Goal: Information Seeking & Learning: Check status

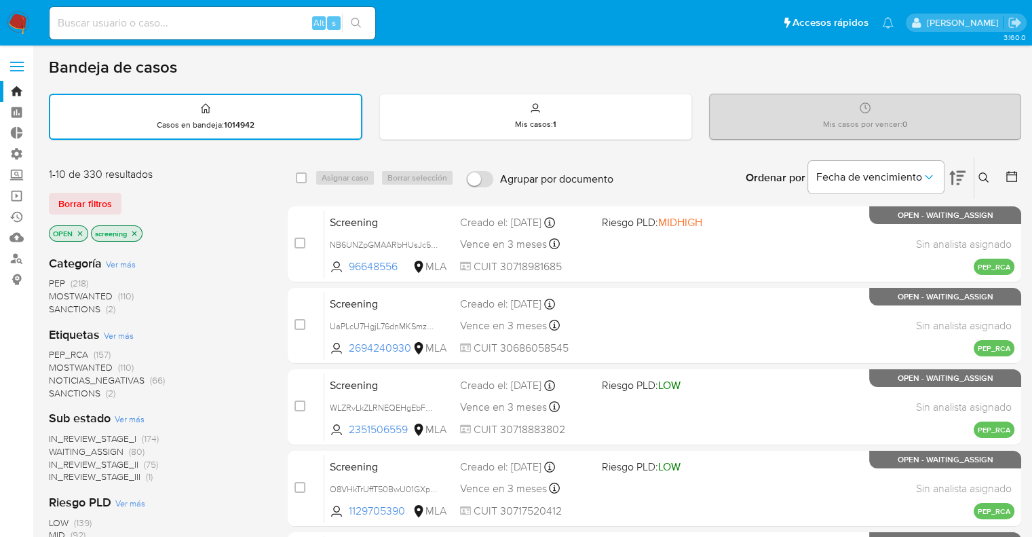
click at [130, 195] on div "Borrar filtros" at bounding box center [157, 204] width 217 height 22
drag, startPoint x: 105, startPoint y: 152, endPoint x: 107, endPoint y: 122, distance: 29.9
click at [135, 190] on div "1-10 de 330 resultados Borrar filtros OPEN screening" at bounding box center [157, 205] width 217 height 77
click at [128, 193] on div "Borrar filtros" at bounding box center [157, 204] width 217 height 22
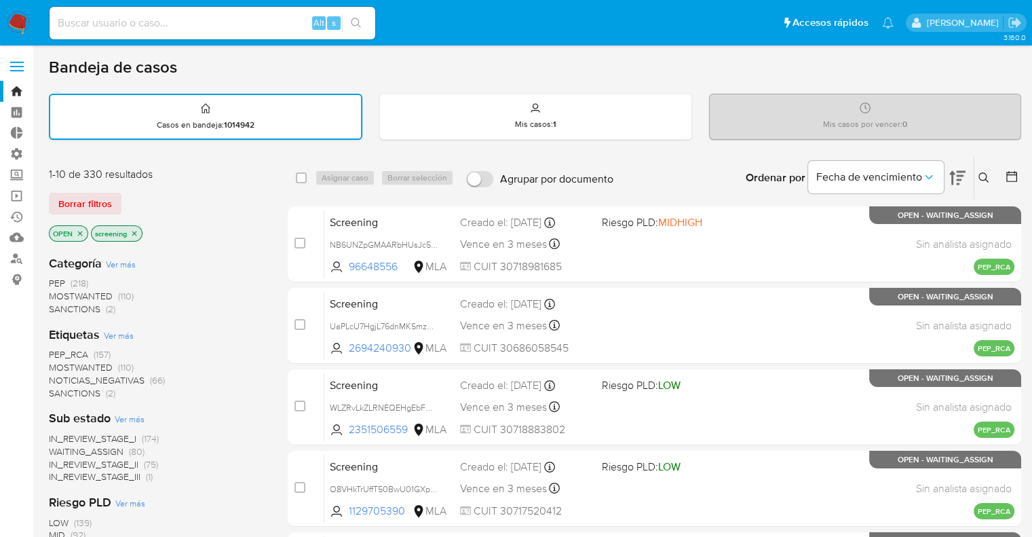
click at [128, 193] on div "Borrar filtros" at bounding box center [157, 204] width 217 height 22
click at [58, 390] on span "SANCTIONS" at bounding box center [75, 393] width 52 height 14
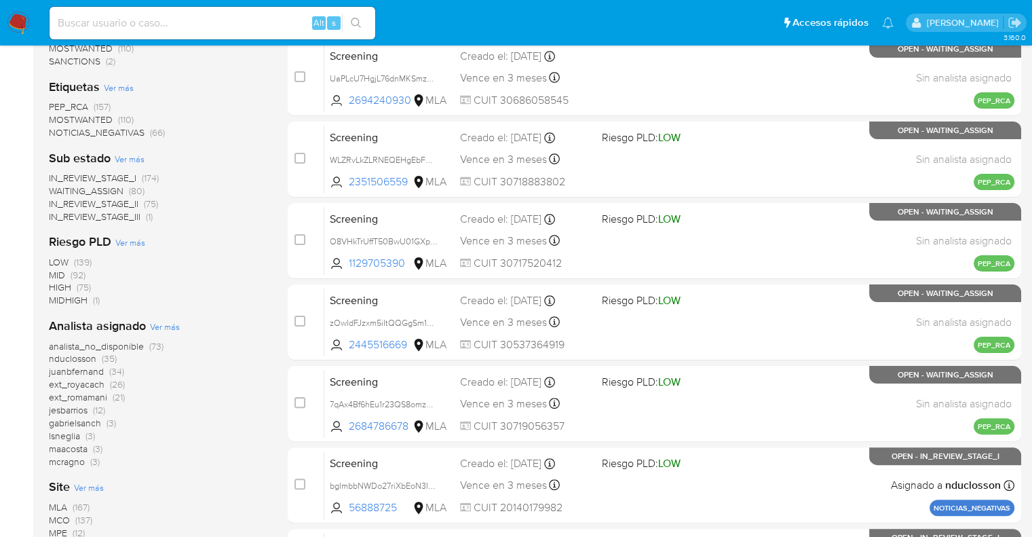
scroll to position [271, 0]
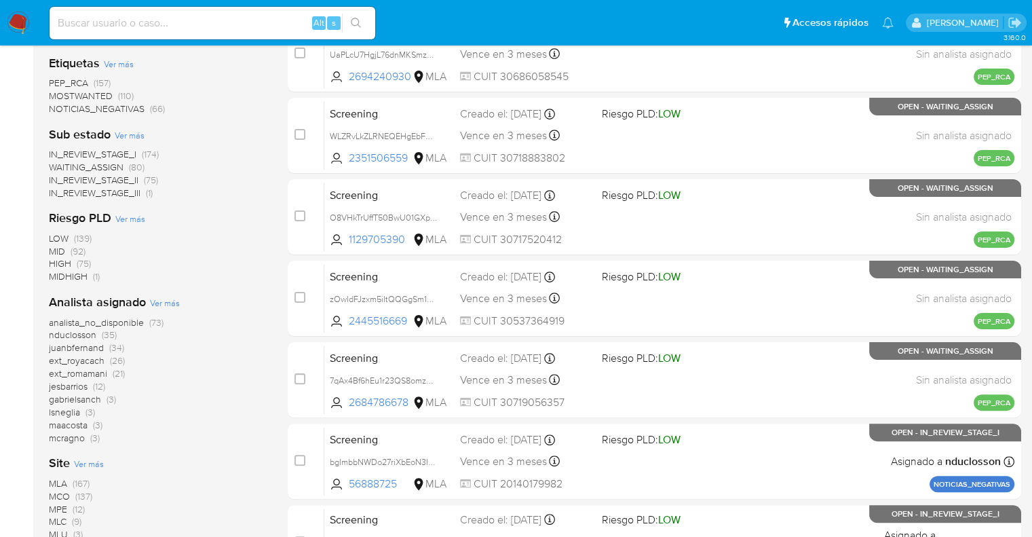
click at [25, 10] on nav "Pausado Ver notificaciones Alt s Accesos rápidos Presiona las siguientes teclas…" at bounding box center [516, 22] width 1032 height 45
click at [24, 16] on img at bounding box center [18, 23] width 23 height 23
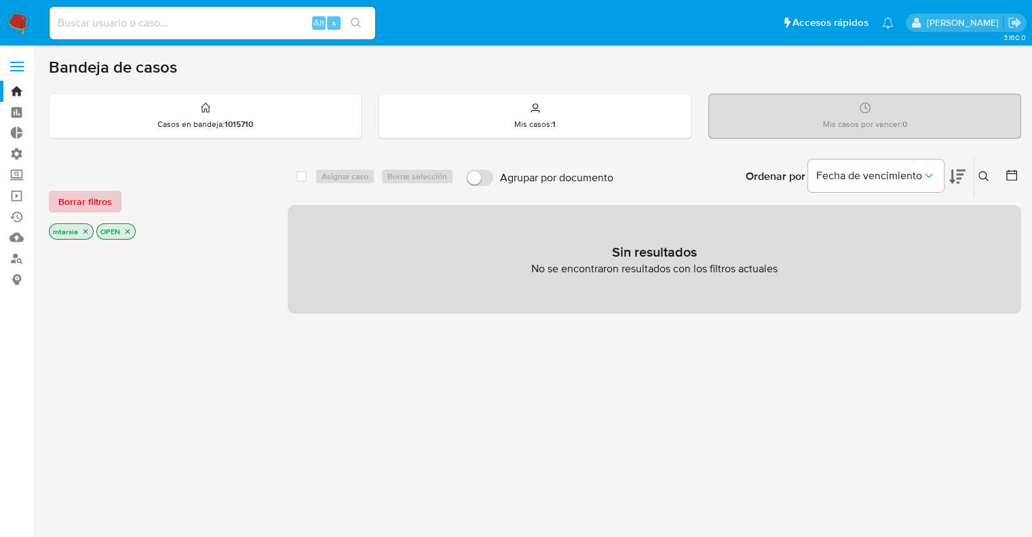
click at [114, 204] on button "Borrar filtros" at bounding box center [85, 202] width 73 height 22
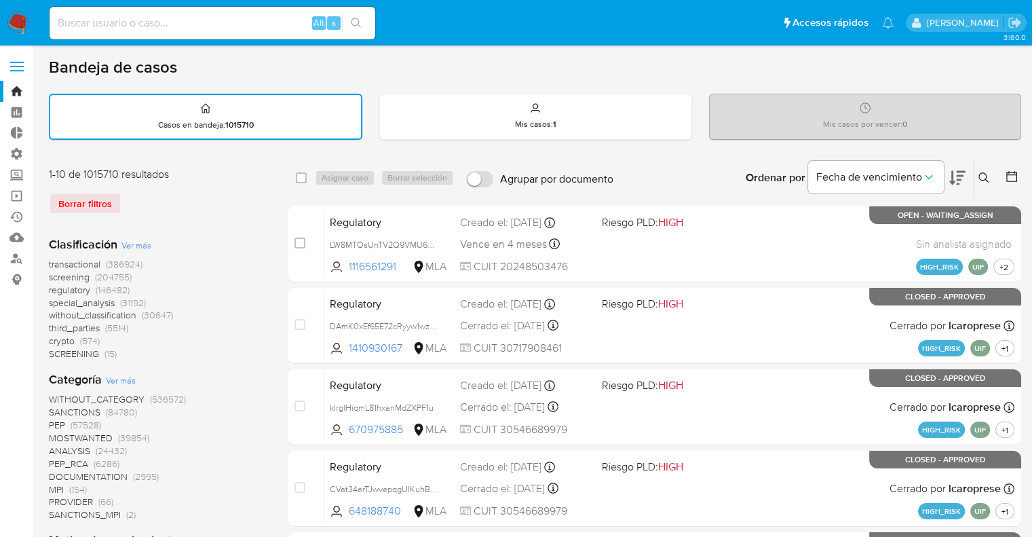
click at [50, 276] on span "screening" at bounding box center [69, 277] width 41 height 14
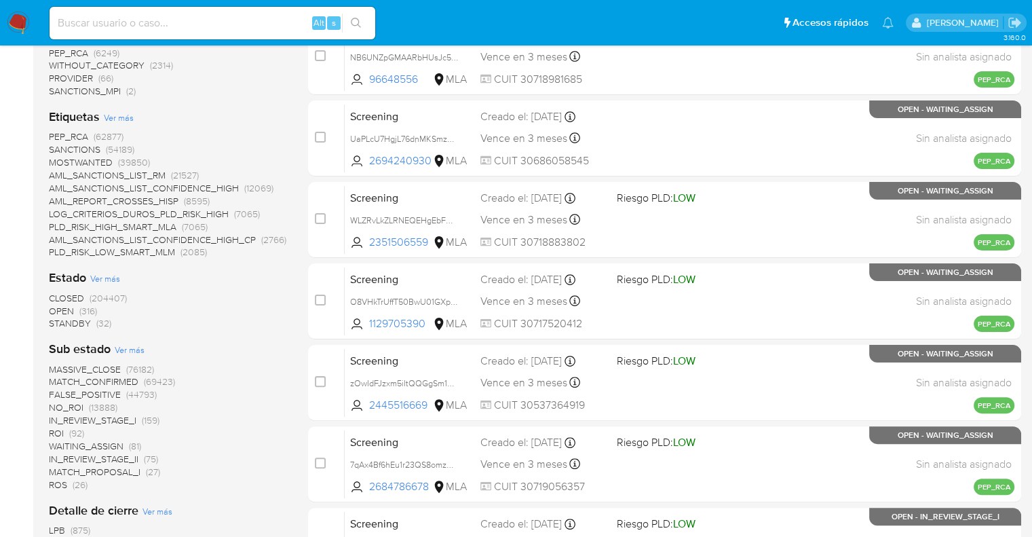
scroll to position [271, 0]
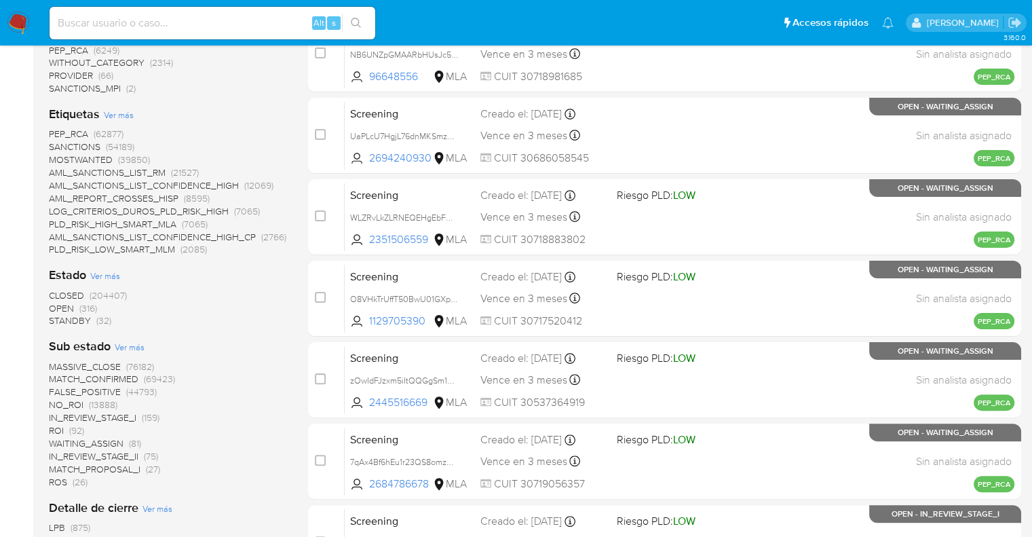
click at [59, 305] on span "OPEN" at bounding box center [61, 308] width 25 height 14
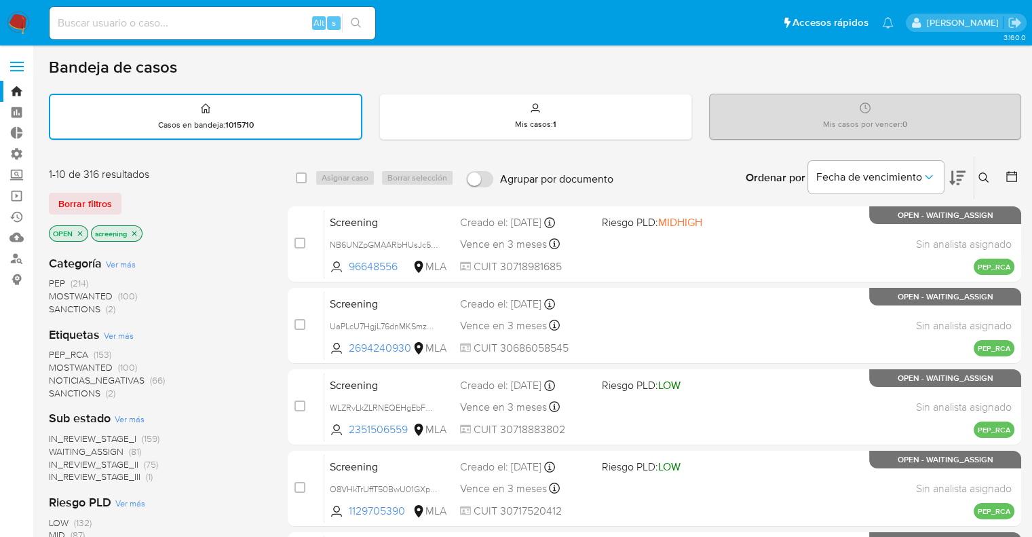
click at [60, 387] on span "SANCTIONS" at bounding box center [75, 393] width 52 height 14
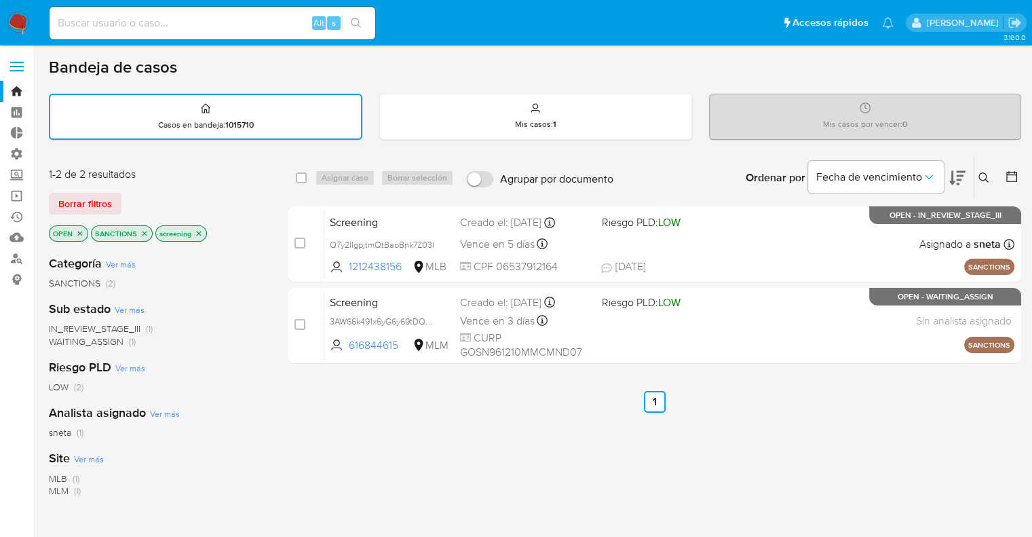
click at [144, 233] on icon "close-filter" at bounding box center [144, 233] width 8 height 8
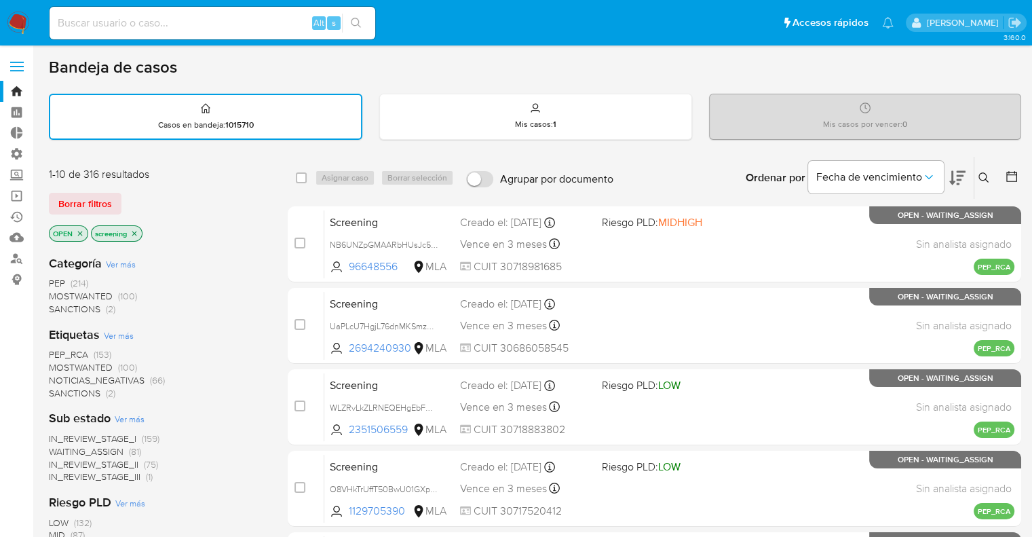
click at [61, 362] on span "MOSTWANTED" at bounding box center [81, 367] width 64 height 14
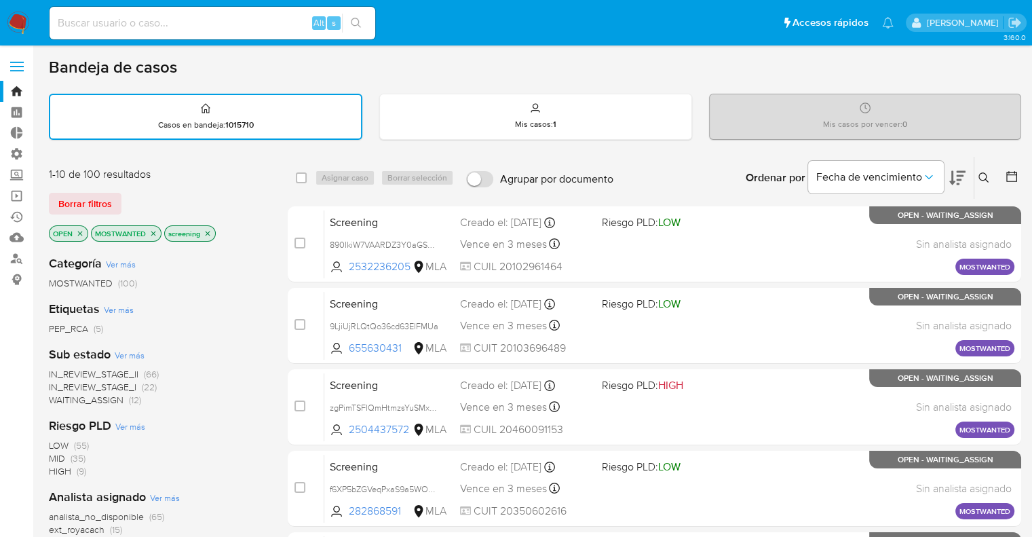
click at [163, 193] on div "Borrar filtros" at bounding box center [157, 204] width 217 height 22
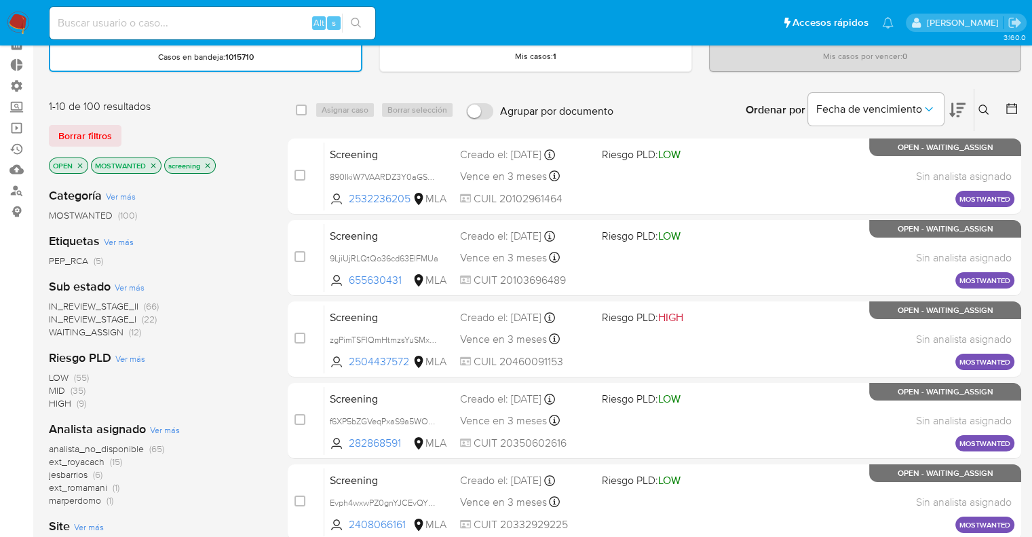
click at [54, 463] on span "ext_royacach" at bounding box center [77, 462] width 56 height 14
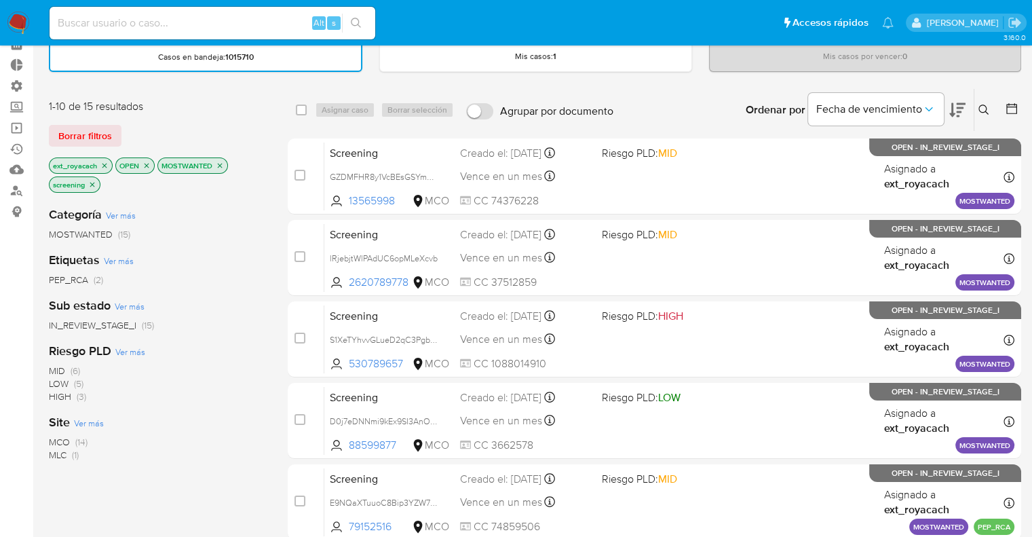
click at [103, 165] on icon "close-filter" at bounding box center [104, 165] width 5 height 5
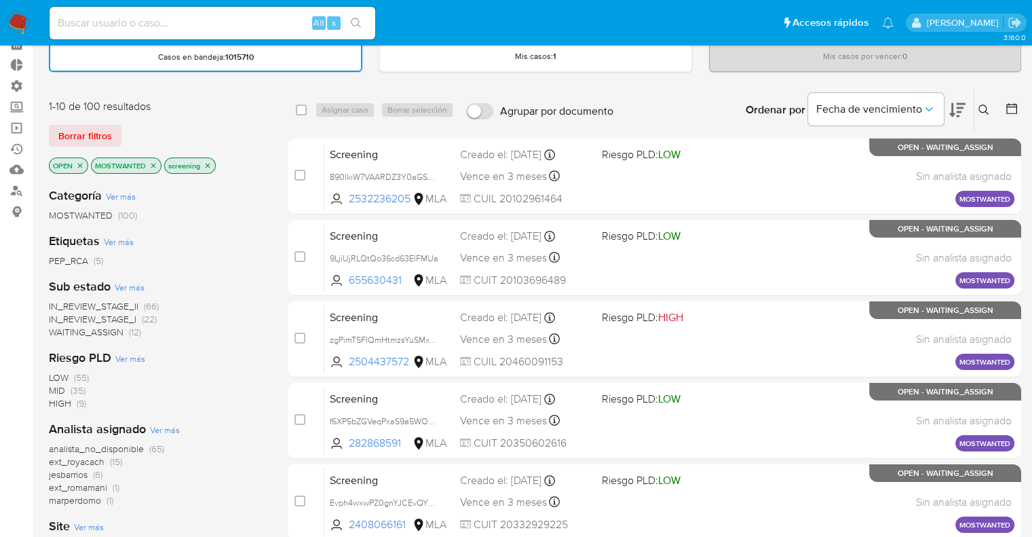
click at [152, 164] on icon "close-filter" at bounding box center [153, 166] width 8 height 8
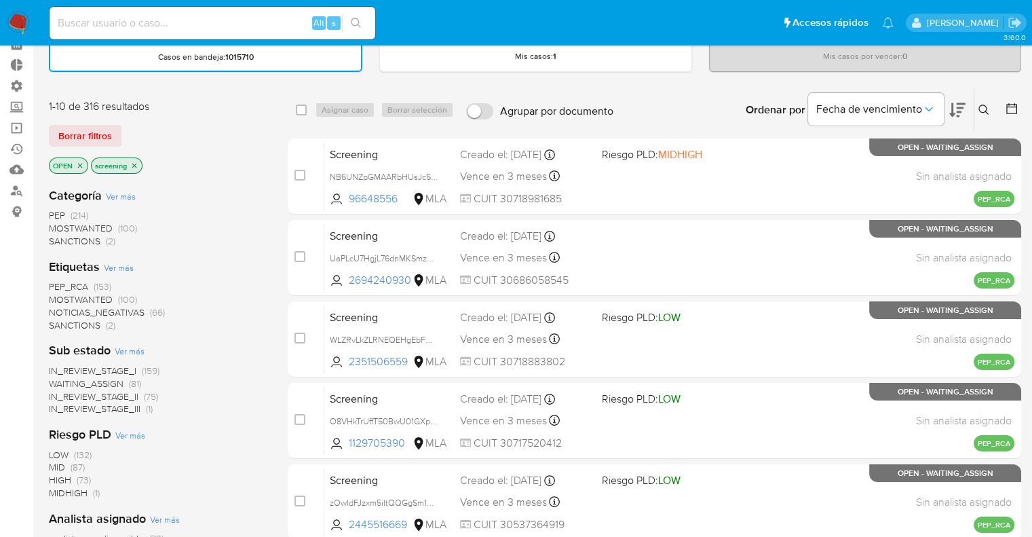
click at [56, 284] on span "PEP_RCA" at bounding box center [68, 287] width 39 height 14
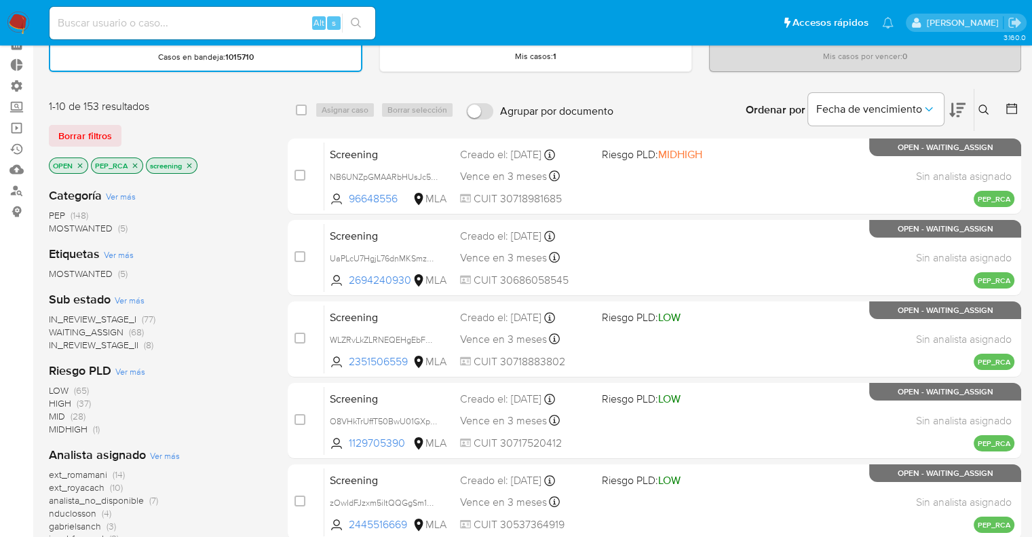
click at [137, 165] on icon "close-filter" at bounding box center [135, 166] width 8 height 8
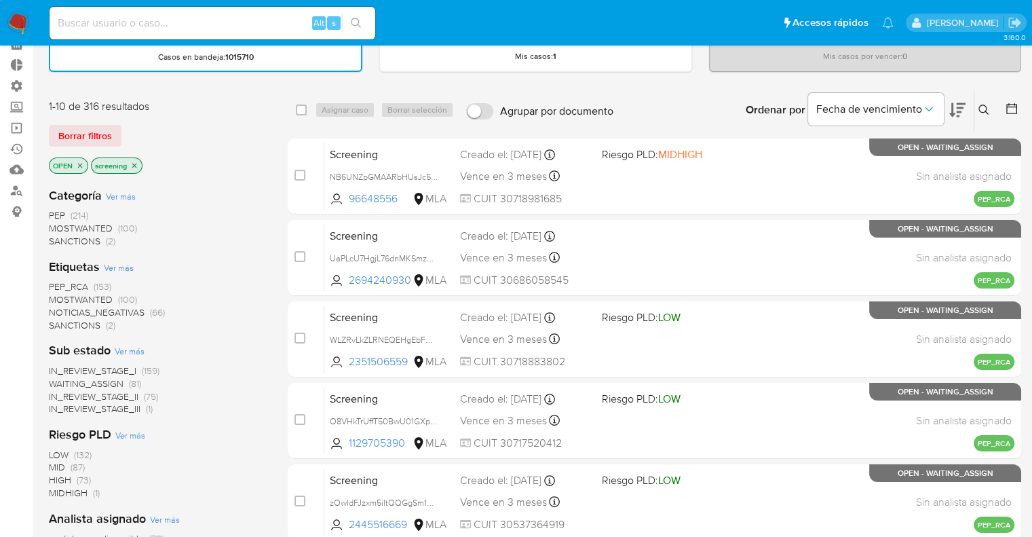
click at [168, 113] on div "1-10 de 316 resultados Borrar filtros OPEN screening" at bounding box center [157, 137] width 217 height 77
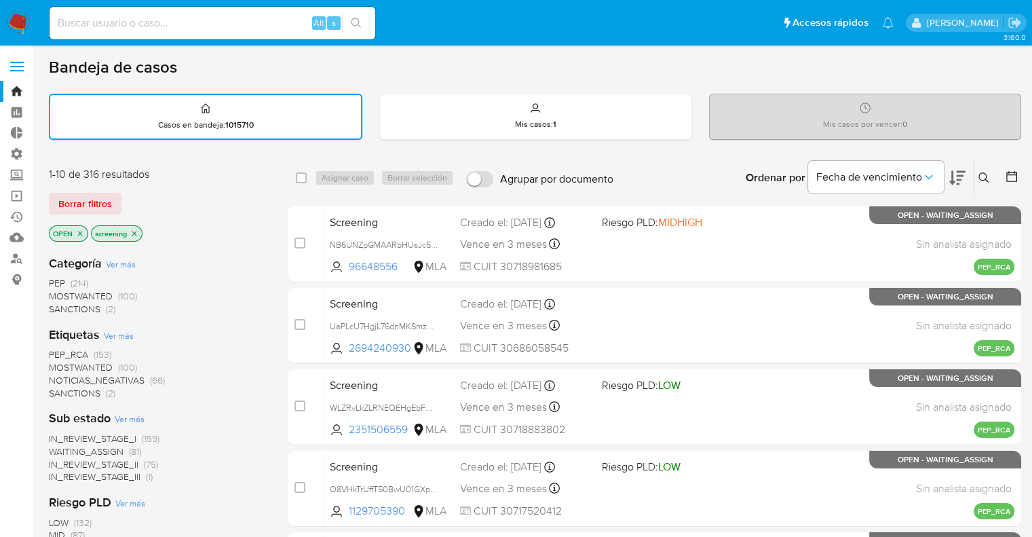
click at [143, 197] on div "Borrar filtros" at bounding box center [157, 204] width 217 height 22
click at [62, 360] on span "MOSTWANTED" at bounding box center [81, 367] width 64 height 14
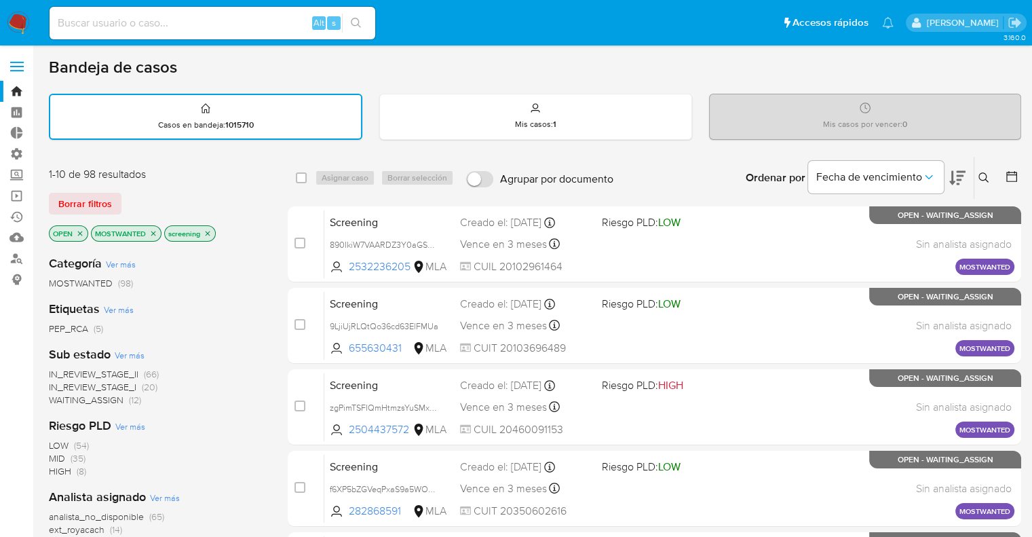
click at [159, 231] on p "MOSTWANTED" at bounding box center [126, 233] width 69 height 15
click at [158, 231] on p "MOSTWANTED" at bounding box center [126, 233] width 69 height 15
click at [156, 231] on icon "close-filter" at bounding box center [153, 233] width 8 height 8
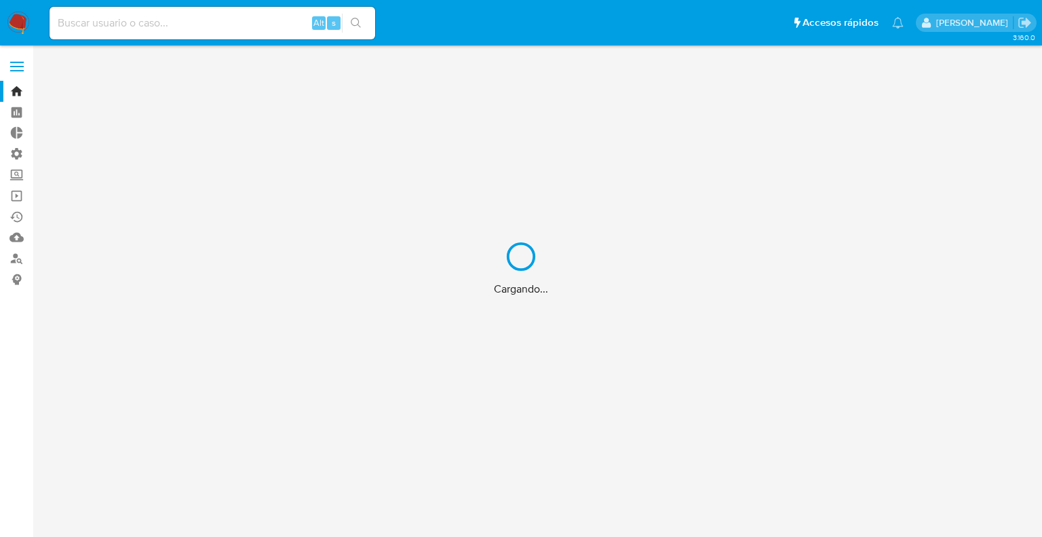
click at [166, 26] on div "Cargando..." at bounding box center [521, 268] width 1042 height 537
click at [177, 24] on div "Cargando..." at bounding box center [521, 268] width 1042 height 537
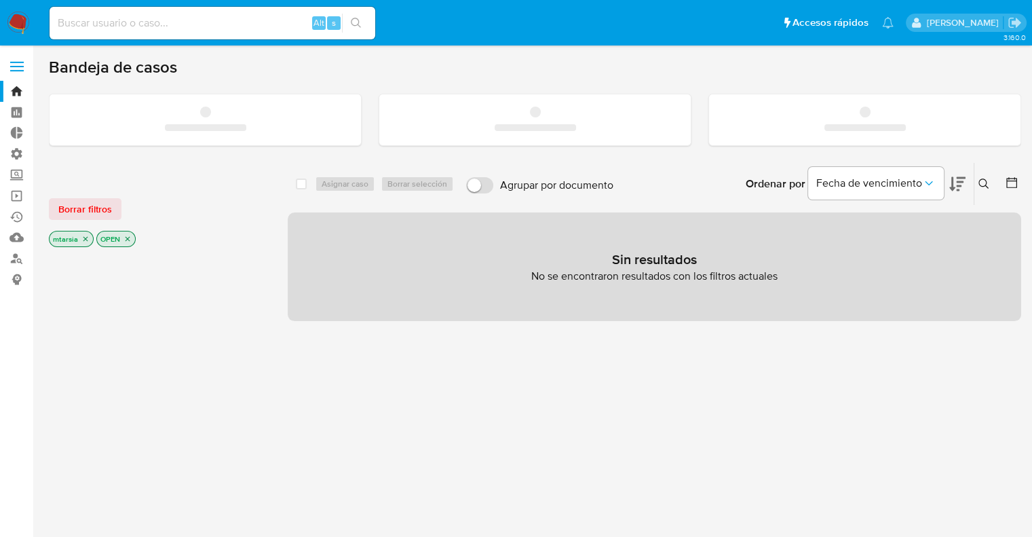
click at [227, 26] on input at bounding box center [213, 23] width 326 height 18
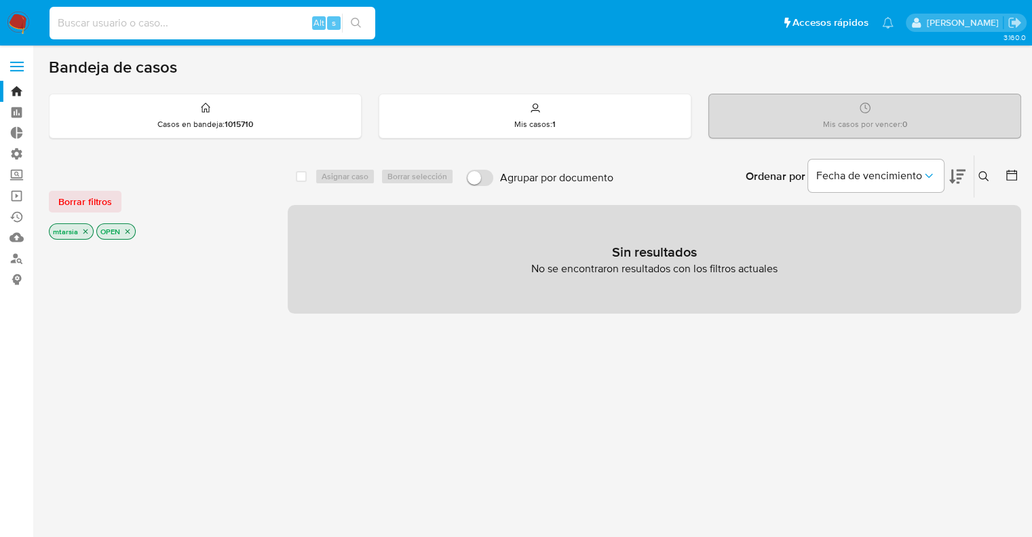
paste input "yyH94bGzL7rMI6G989IsEUGy"
type input "yyH94bGzL7rMI6G989IsEUGy"
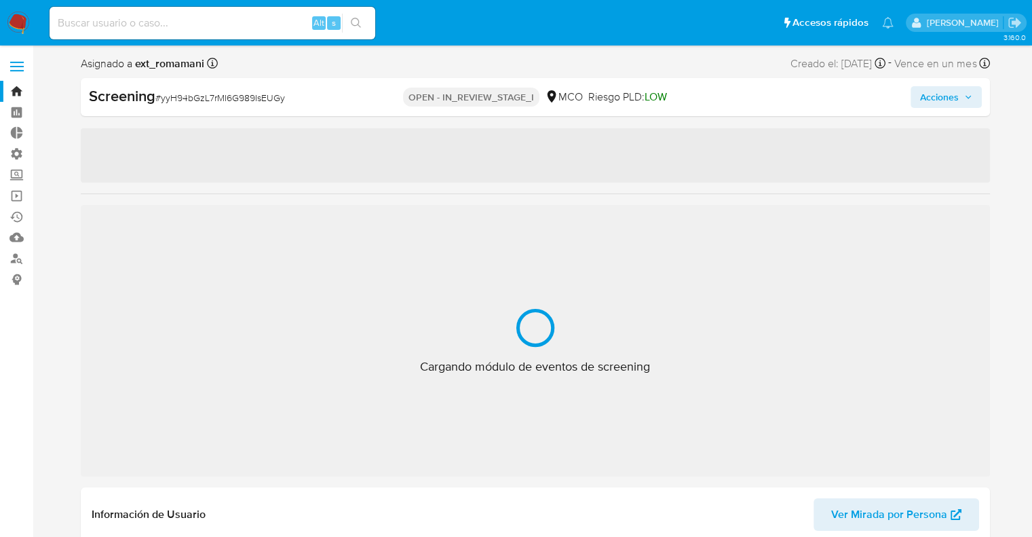
select select "10"
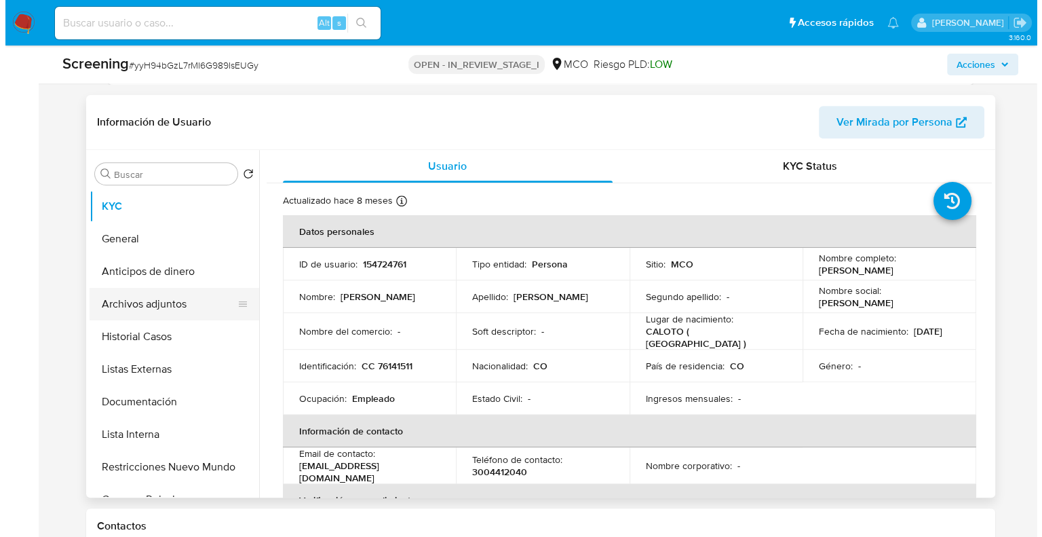
scroll to position [543, 0]
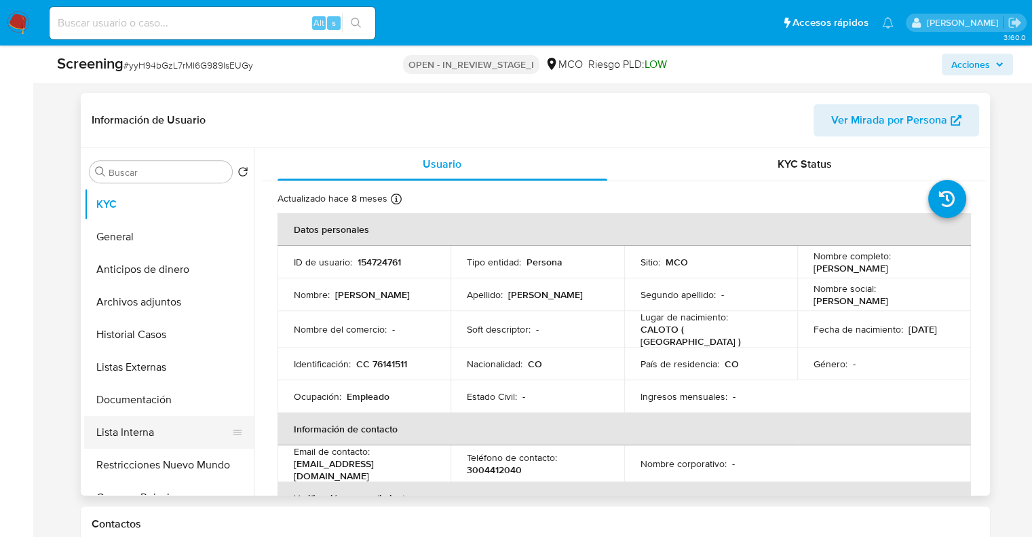
click at [189, 428] on button "Lista Interna" at bounding box center [163, 432] width 159 height 33
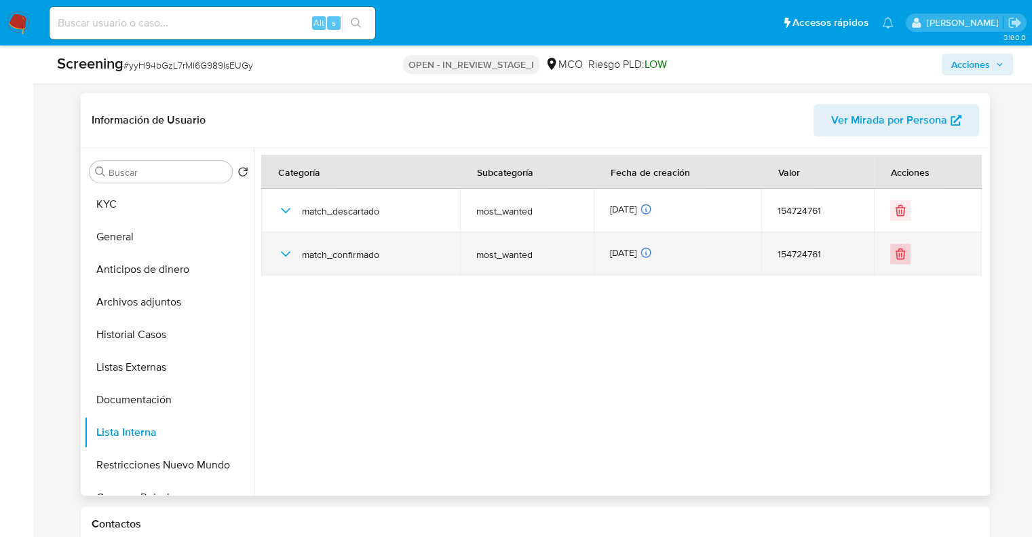
click at [898, 257] on icon "Eliminar" at bounding box center [901, 254] width 14 height 14
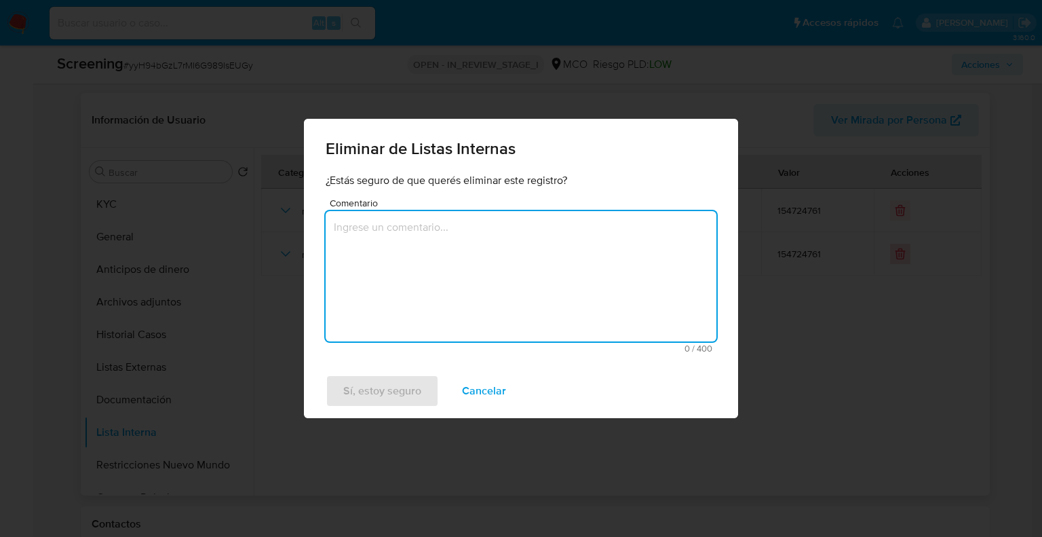
click at [571, 267] on textarea "Comentario" at bounding box center [521, 276] width 391 height 130
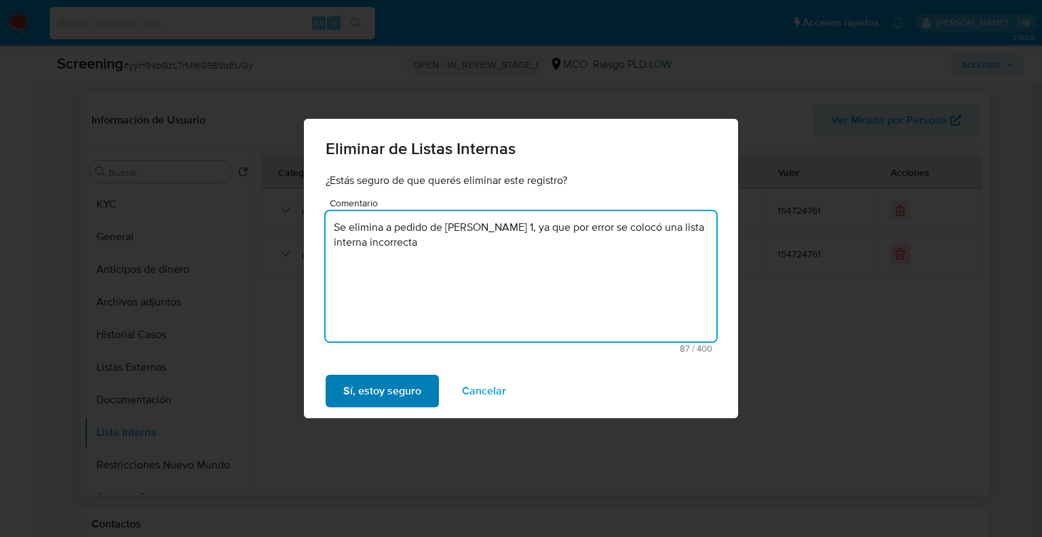
type textarea "Se elimina a pedido de Nivel 1, ya que por error se colocó una lista interna in…"
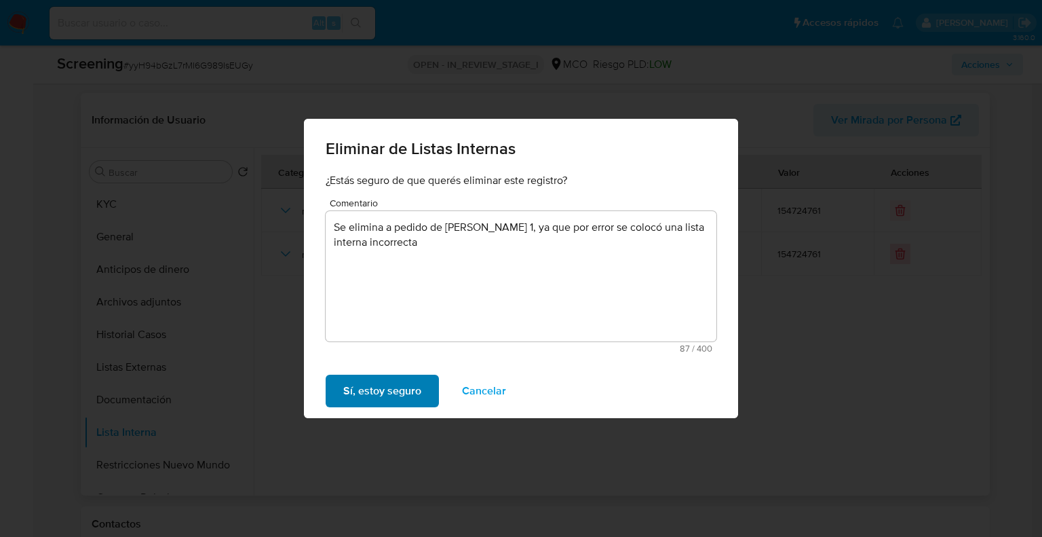
click at [434, 389] on button "Sí, estoy seguro" at bounding box center [382, 391] width 113 height 33
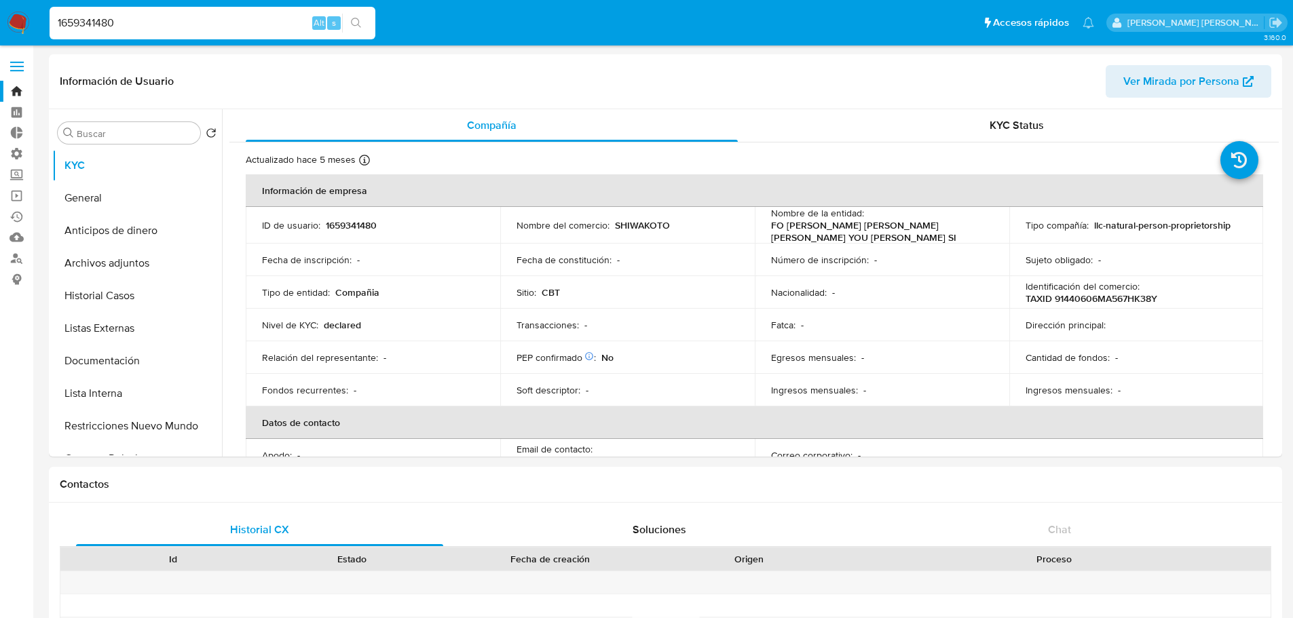
select select "10"
click at [303, 17] on input "1659341480" at bounding box center [213, 23] width 326 height 18
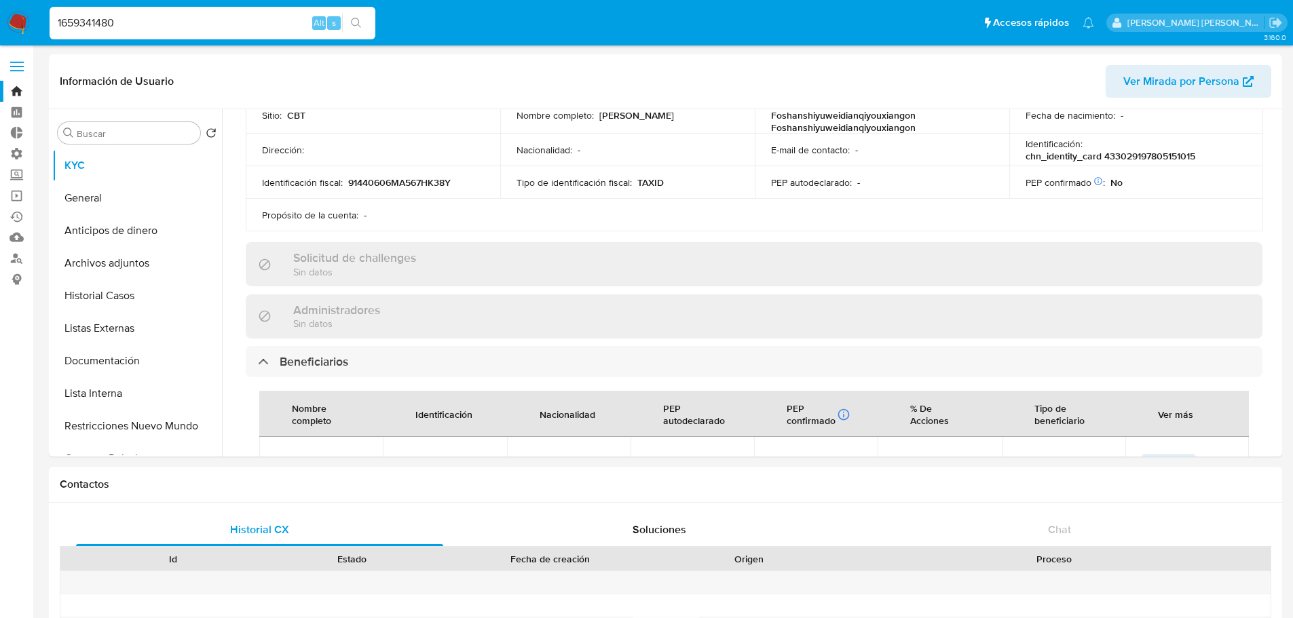
click at [303, 17] on input "1659341480" at bounding box center [213, 23] width 326 height 18
type input "2485699555"
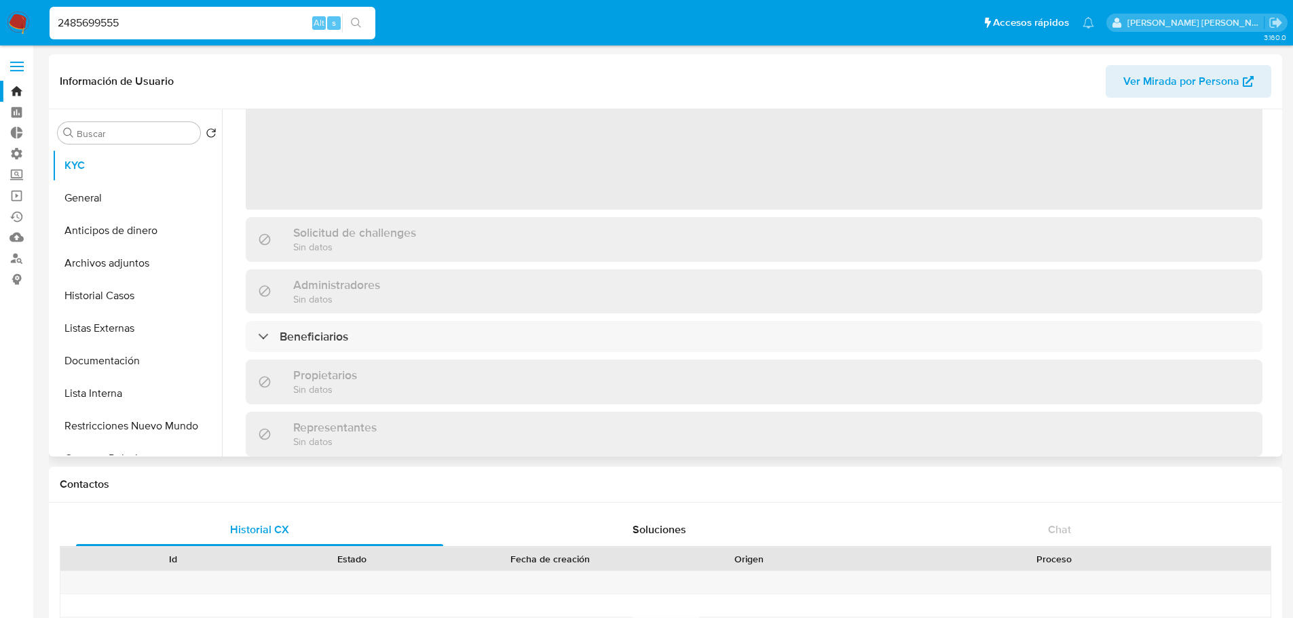
select select "10"
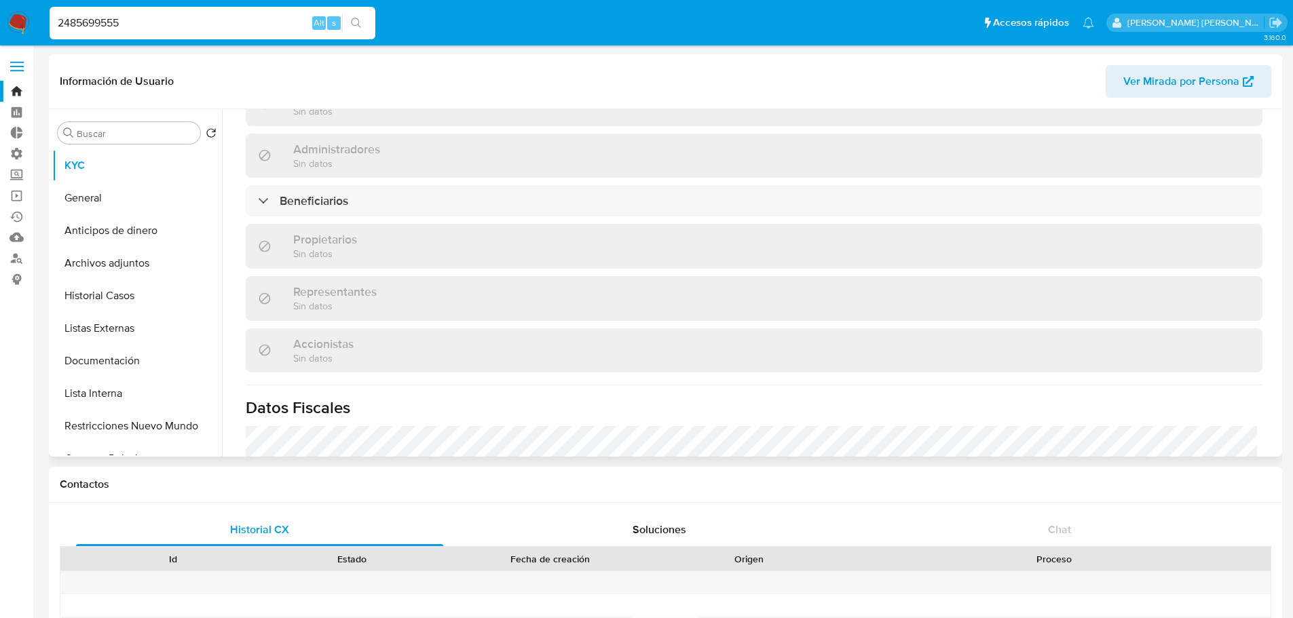
scroll to position [564, 0]
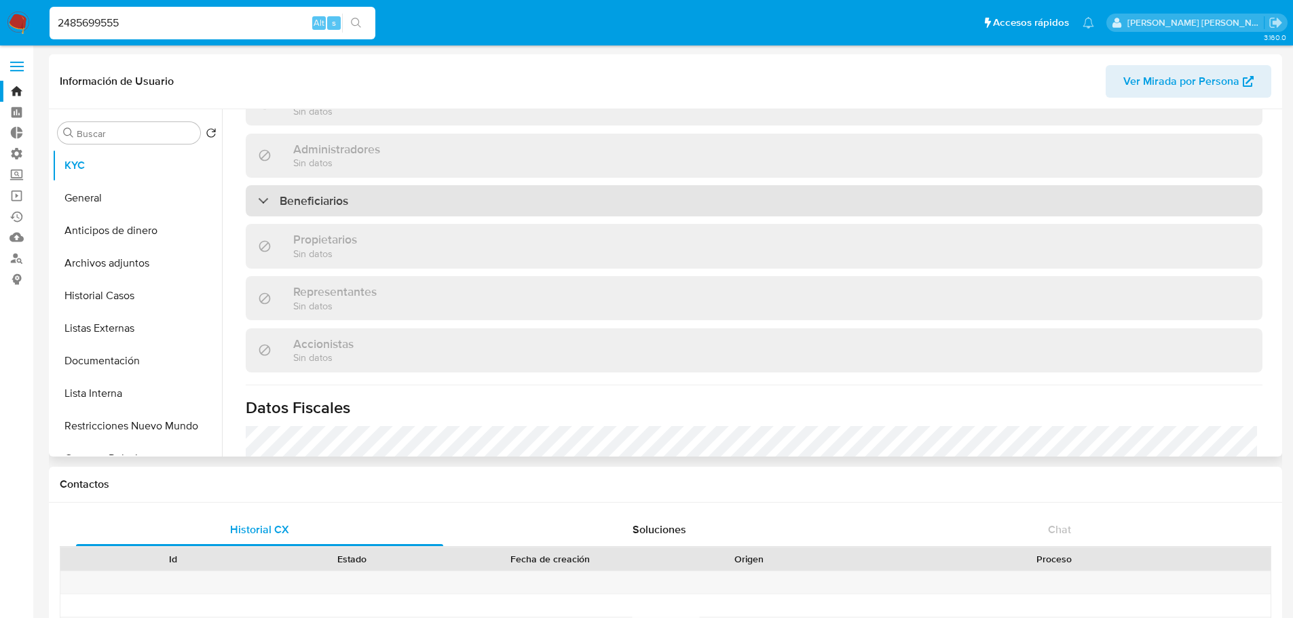
click at [396, 195] on div "Beneficiarios" at bounding box center [754, 200] width 1017 height 31
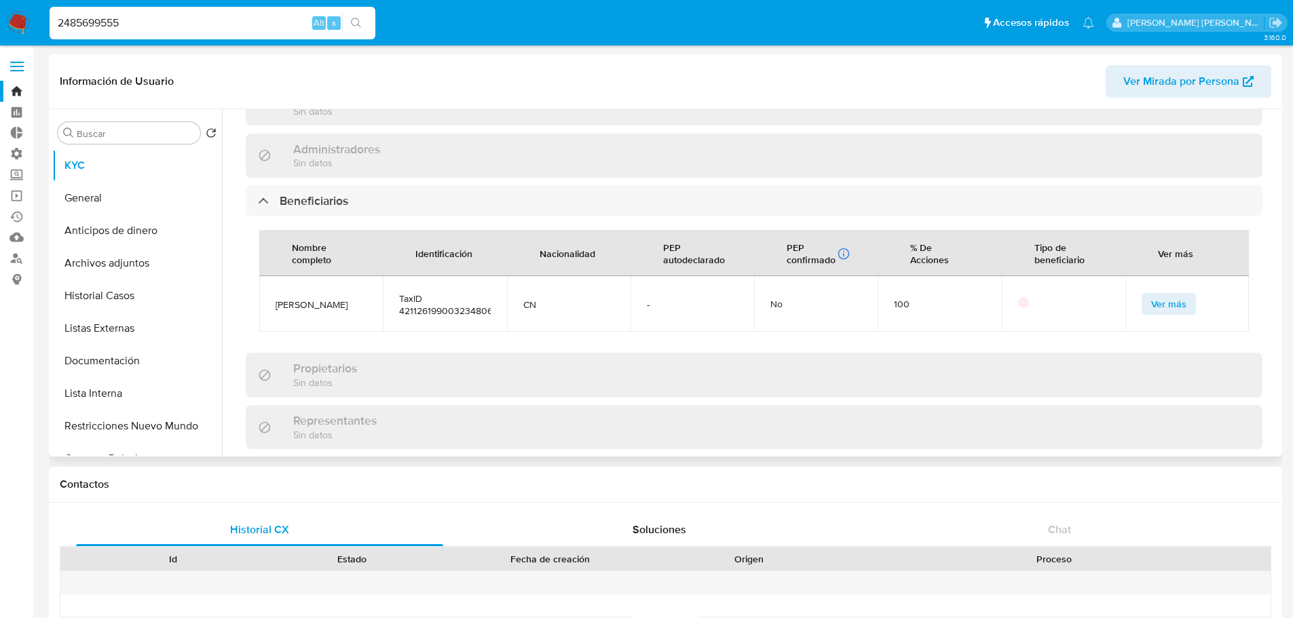
click at [287, 305] on span "李颖" at bounding box center [321, 305] width 91 height 12
copy span "李颖"
click at [285, 31] on input "2485699555" at bounding box center [213, 23] width 326 height 18
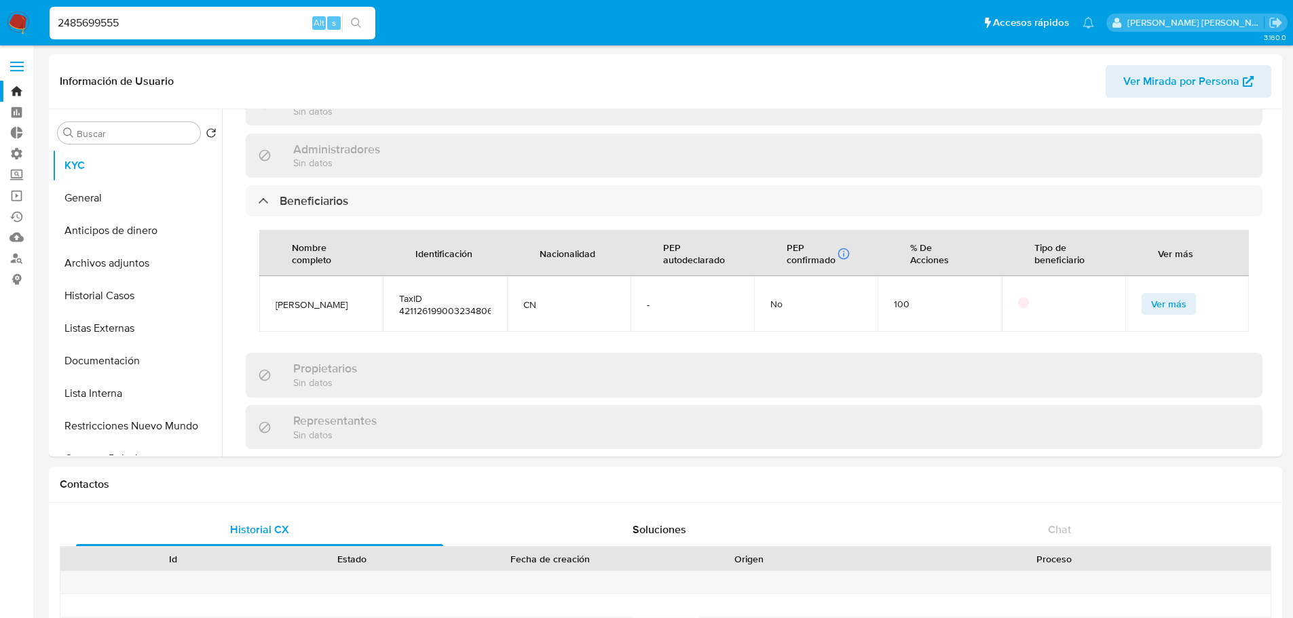
click at [285, 31] on input "2485699555" at bounding box center [213, 23] width 326 height 18
paste input "660787306"
type input "2660787306"
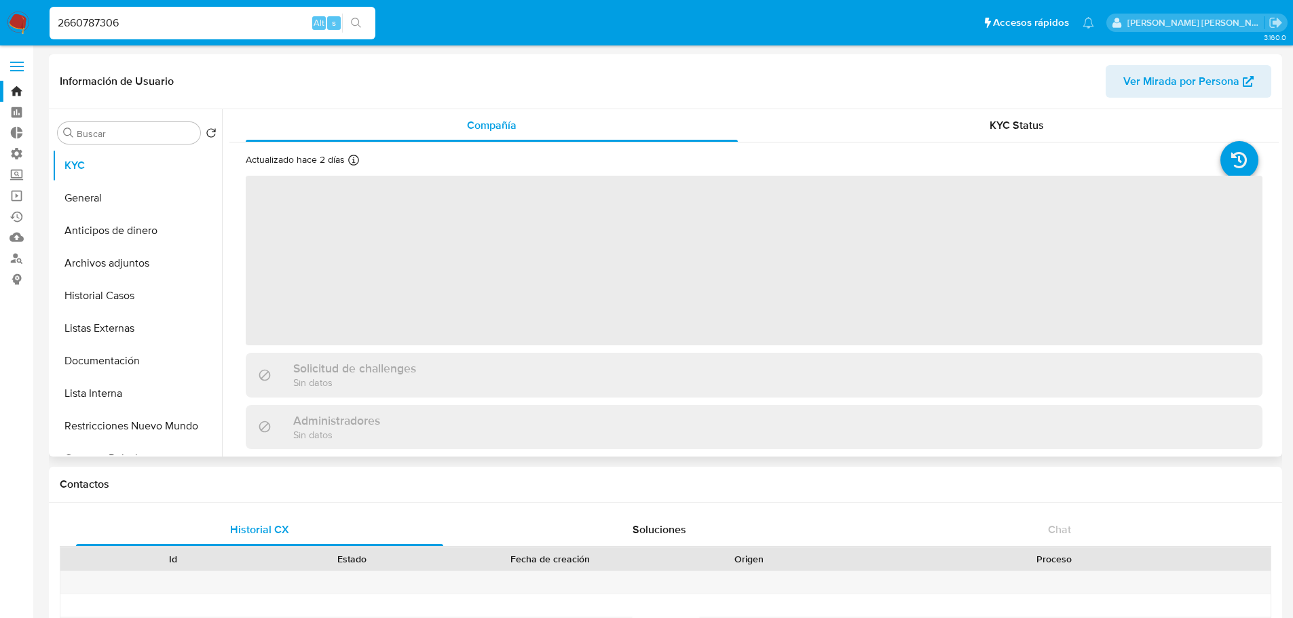
select select "10"
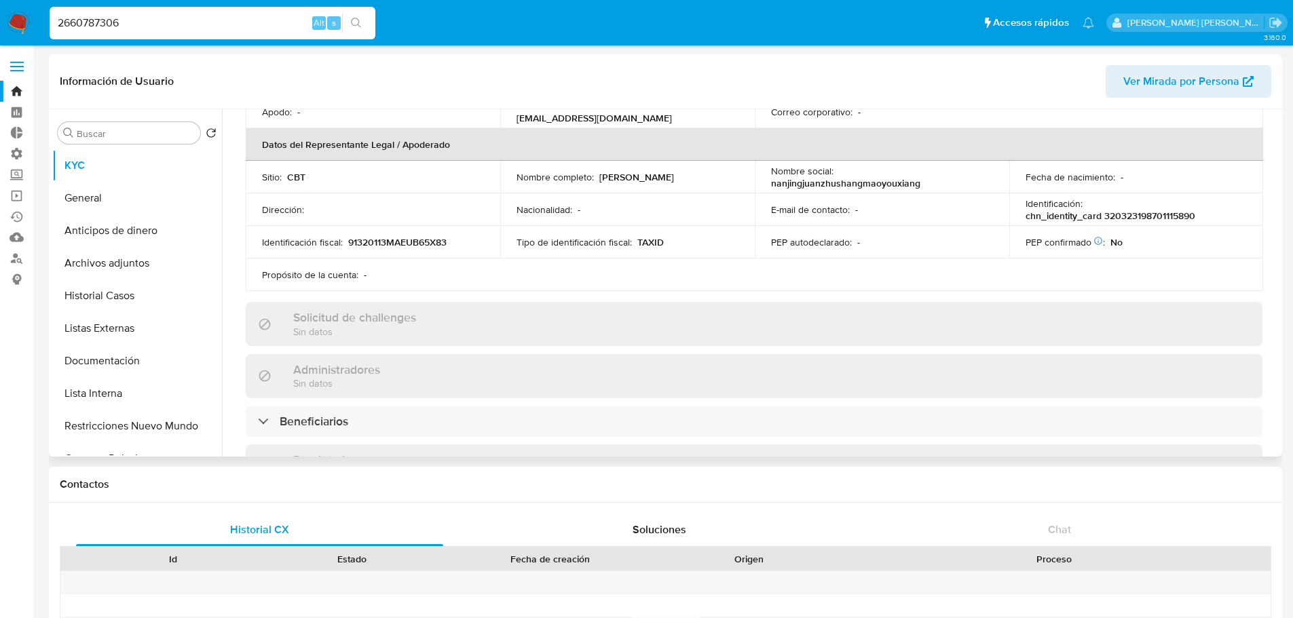
scroll to position [407, 0]
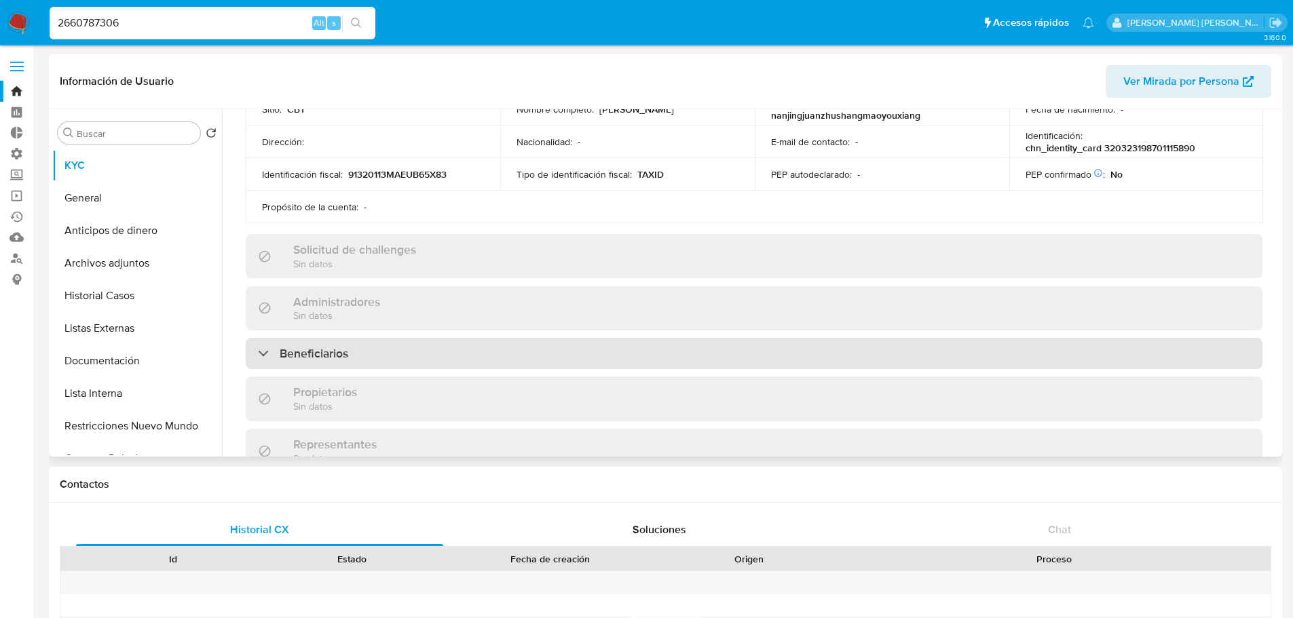
click at [434, 343] on div "Beneficiarios" at bounding box center [754, 353] width 1017 height 31
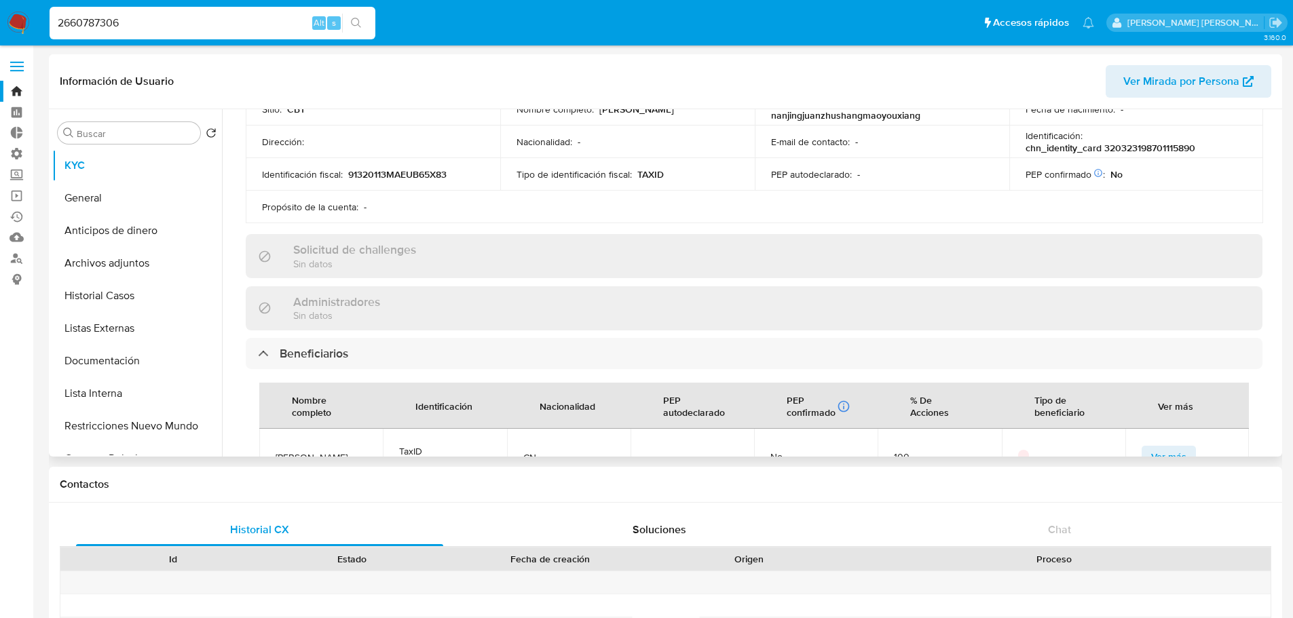
scroll to position [475, 0]
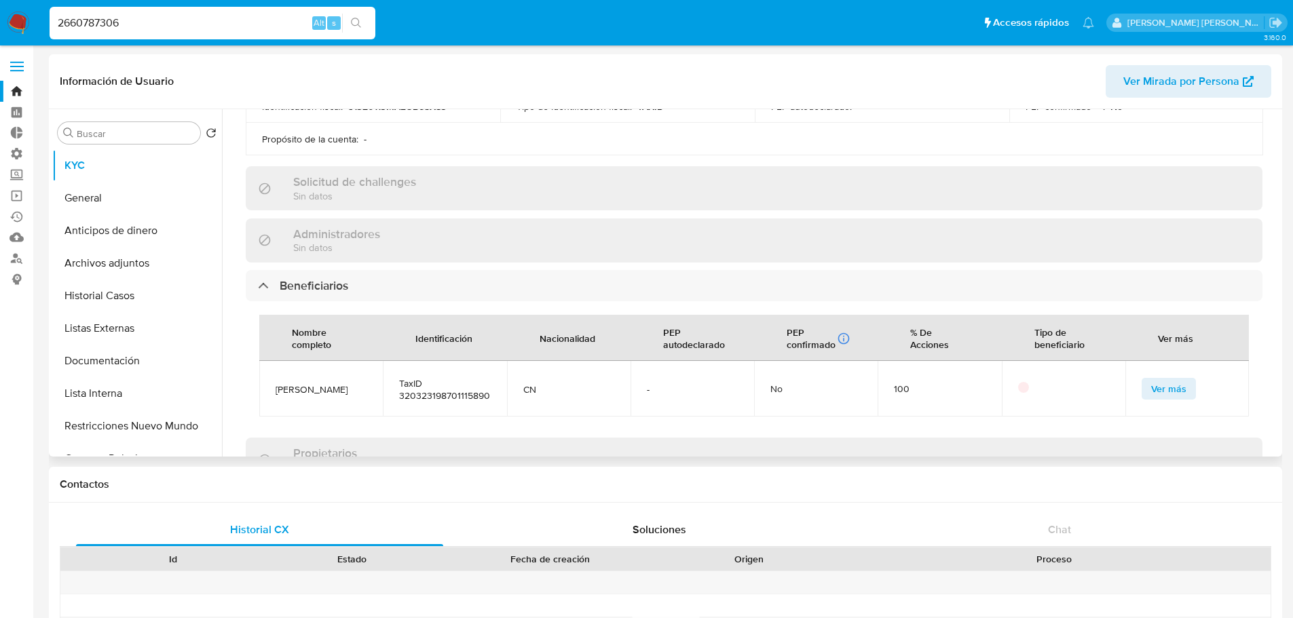
click at [292, 390] on span "张健" at bounding box center [321, 389] width 91 height 12
copy span "张健"
click at [247, 24] on input "2660787306" at bounding box center [213, 23] width 326 height 18
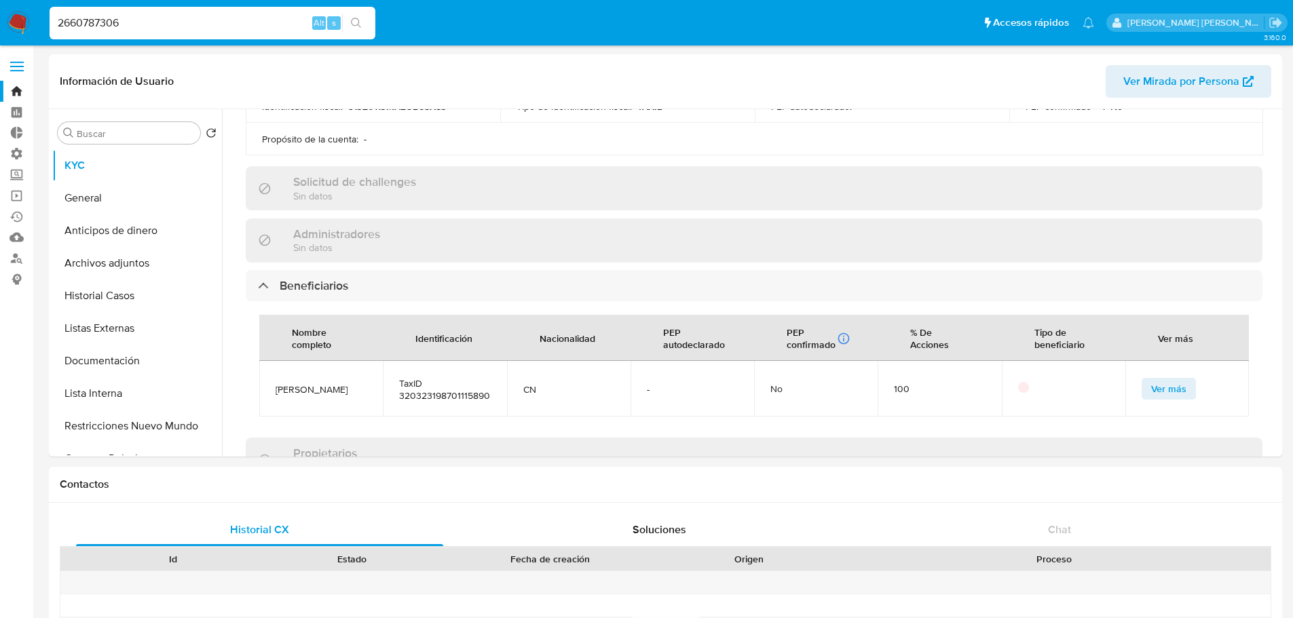
click at [247, 24] on input "2660787306" at bounding box center [213, 23] width 326 height 18
paste input "569041282"
type input "2569041282"
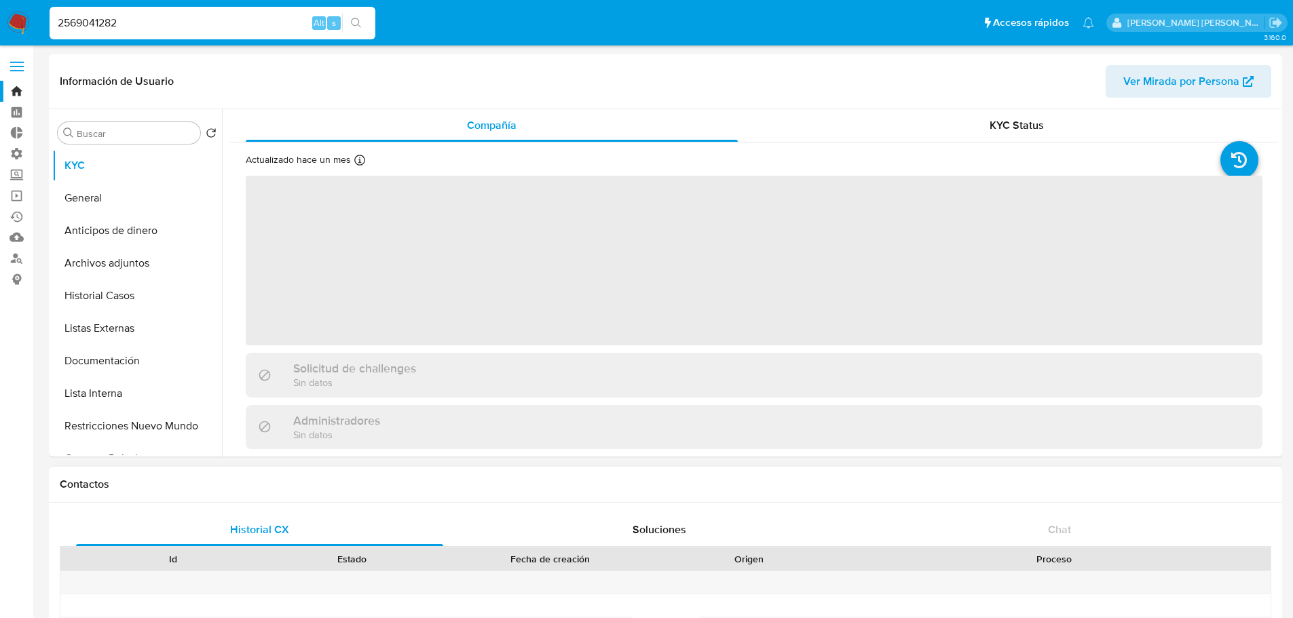
select select "10"
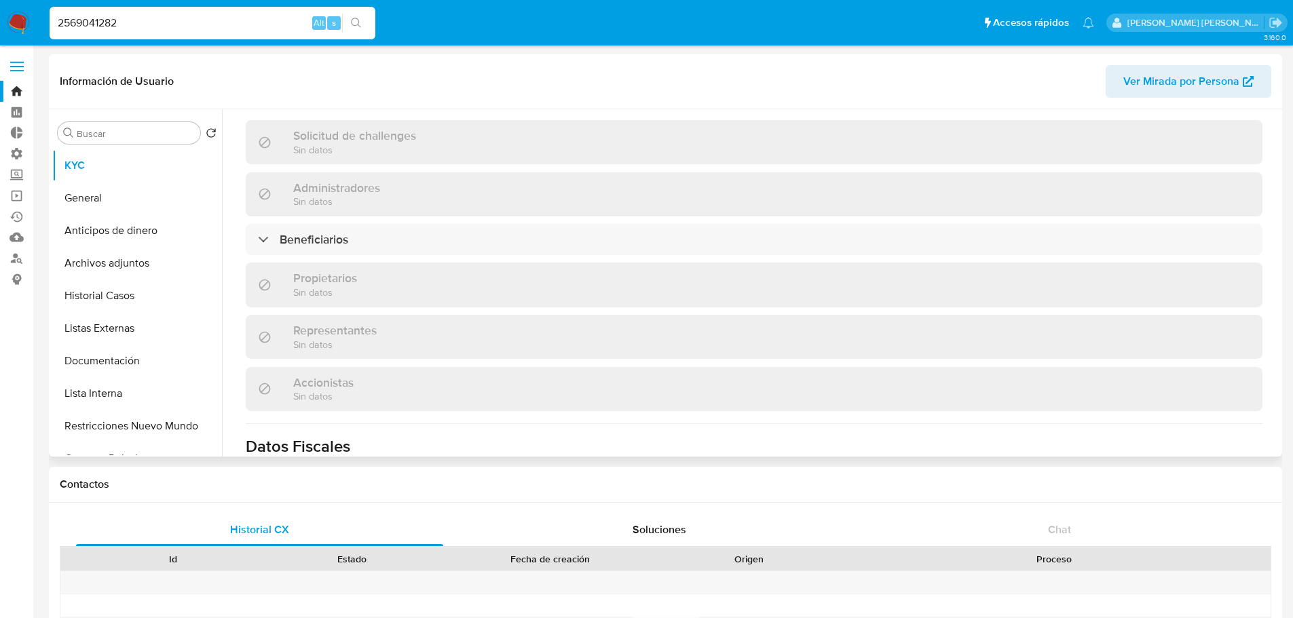
scroll to position [543, 0]
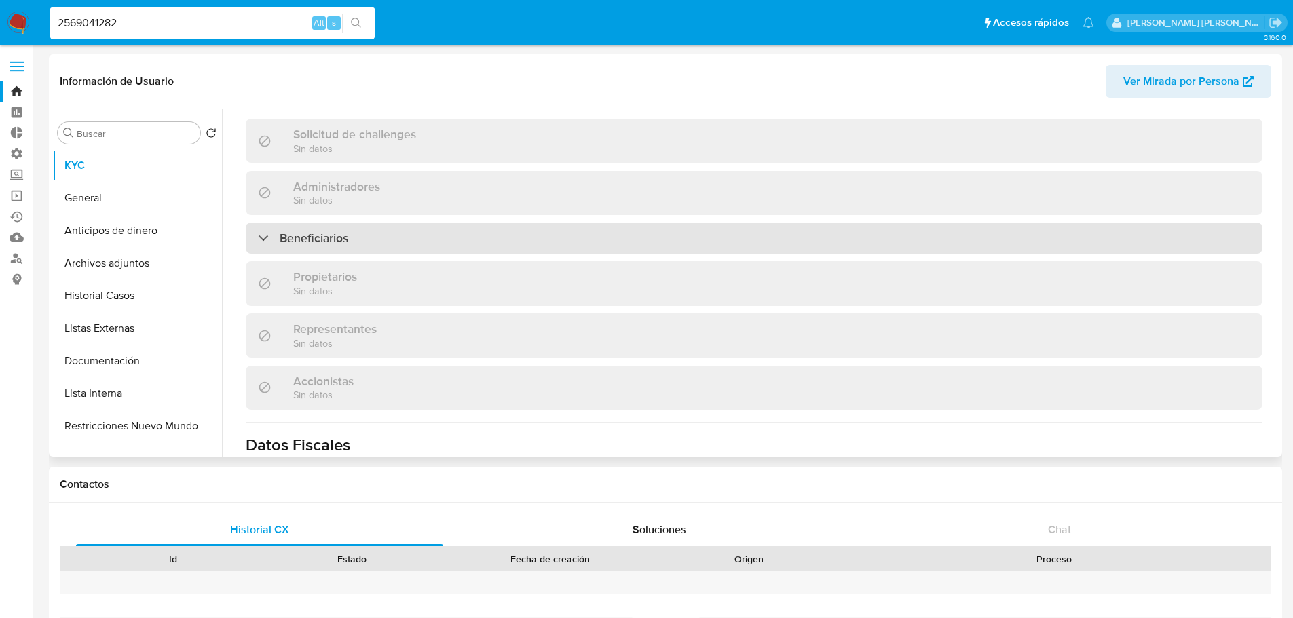
click at [453, 223] on div "Beneficiarios" at bounding box center [754, 238] width 1017 height 31
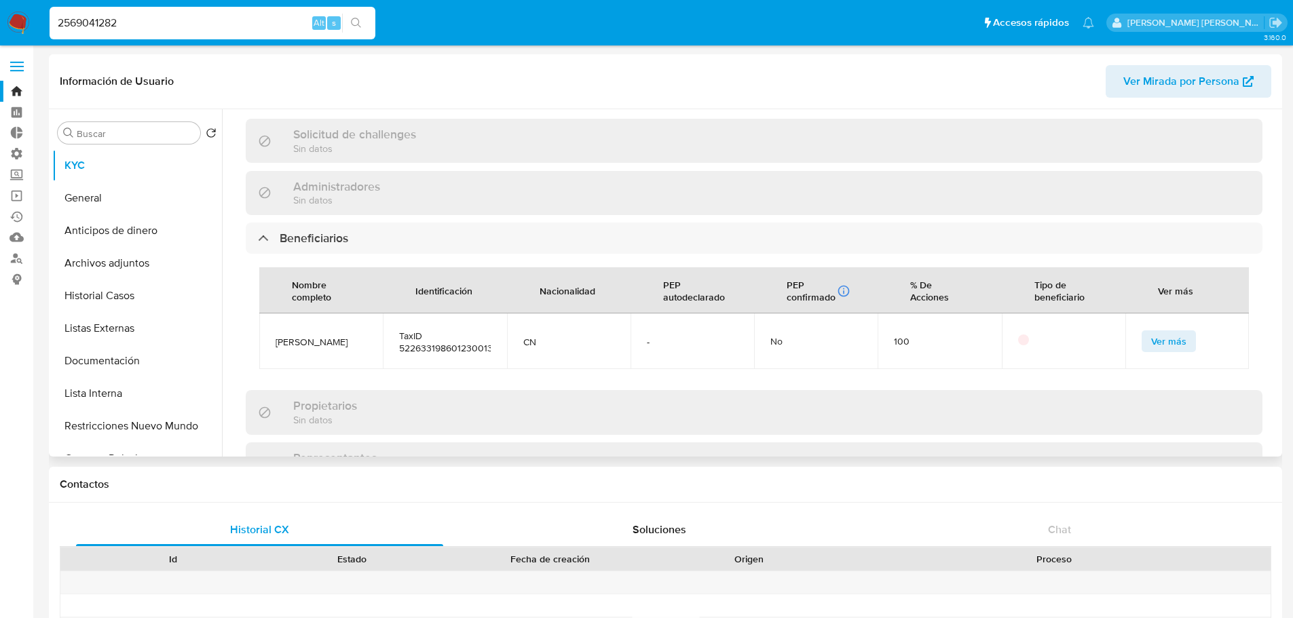
click at [288, 336] on span "李颖" at bounding box center [321, 342] width 91 height 12
copy span "李颖"
click at [290, 20] on input "2569041282" at bounding box center [213, 23] width 326 height 18
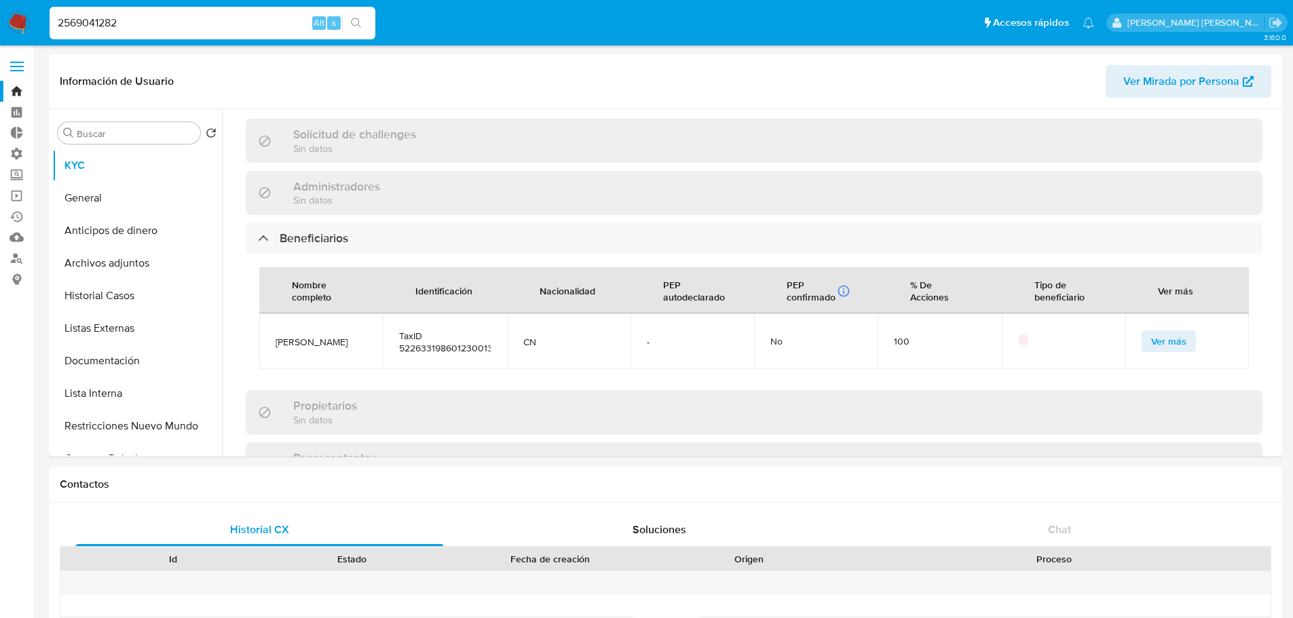
click at [290, 20] on input "2569041282" at bounding box center [213, 23] width 326 height 18
paste input "054394994"
type input "2054394994"
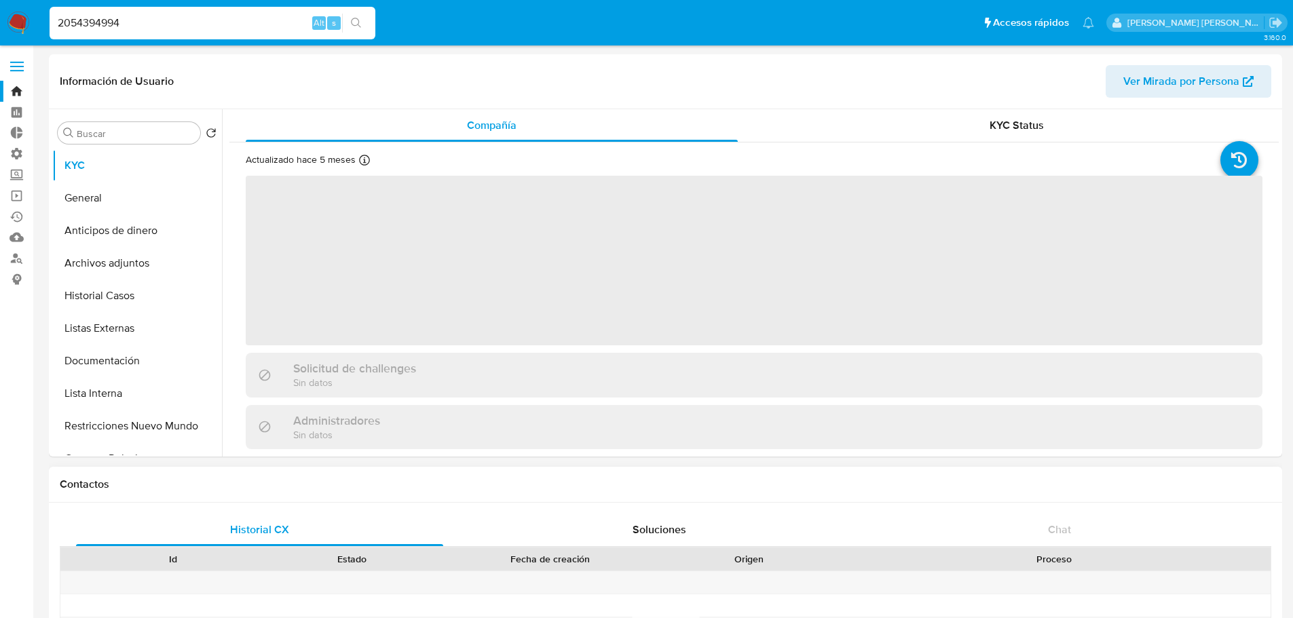
select select "10"
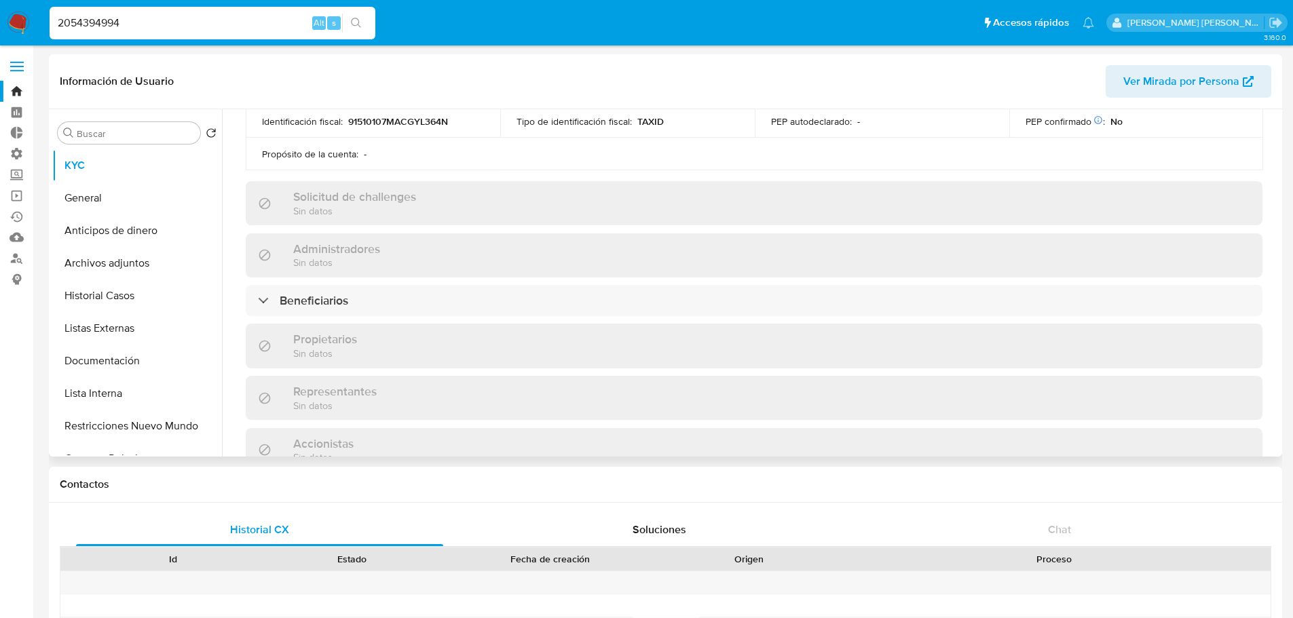
scroll to position [475, 0]
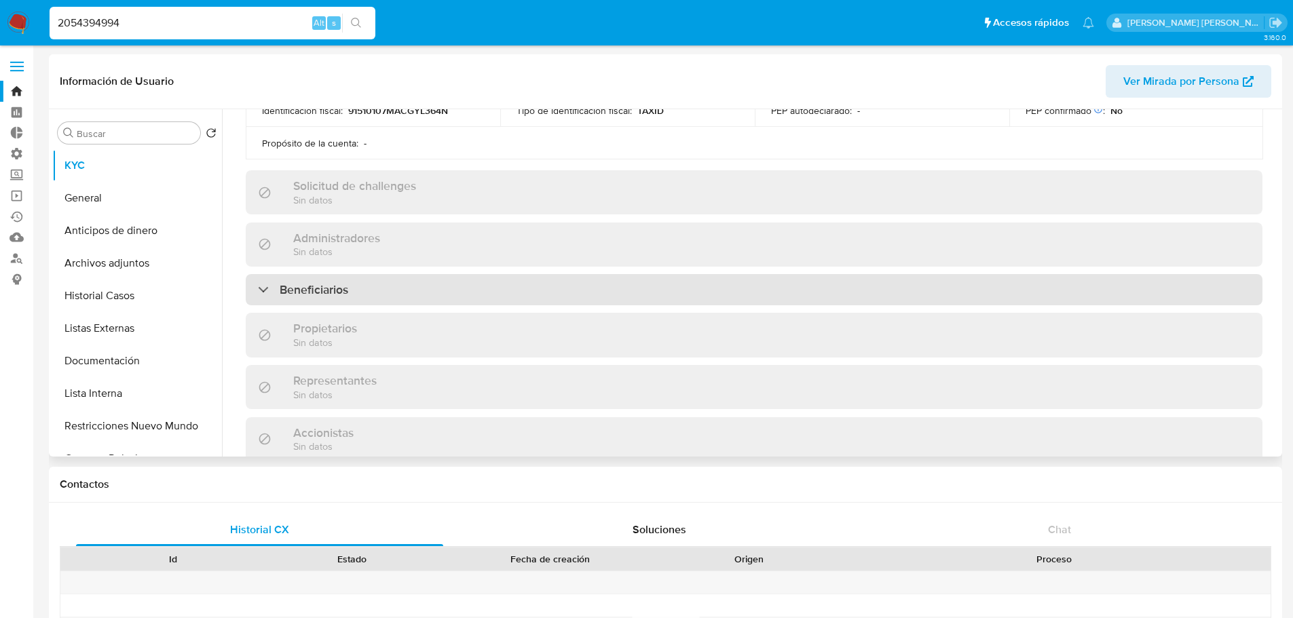
click at [567, 298] on div "Beneficiarios" at bounding box center [754, 289] width 1017 height 31
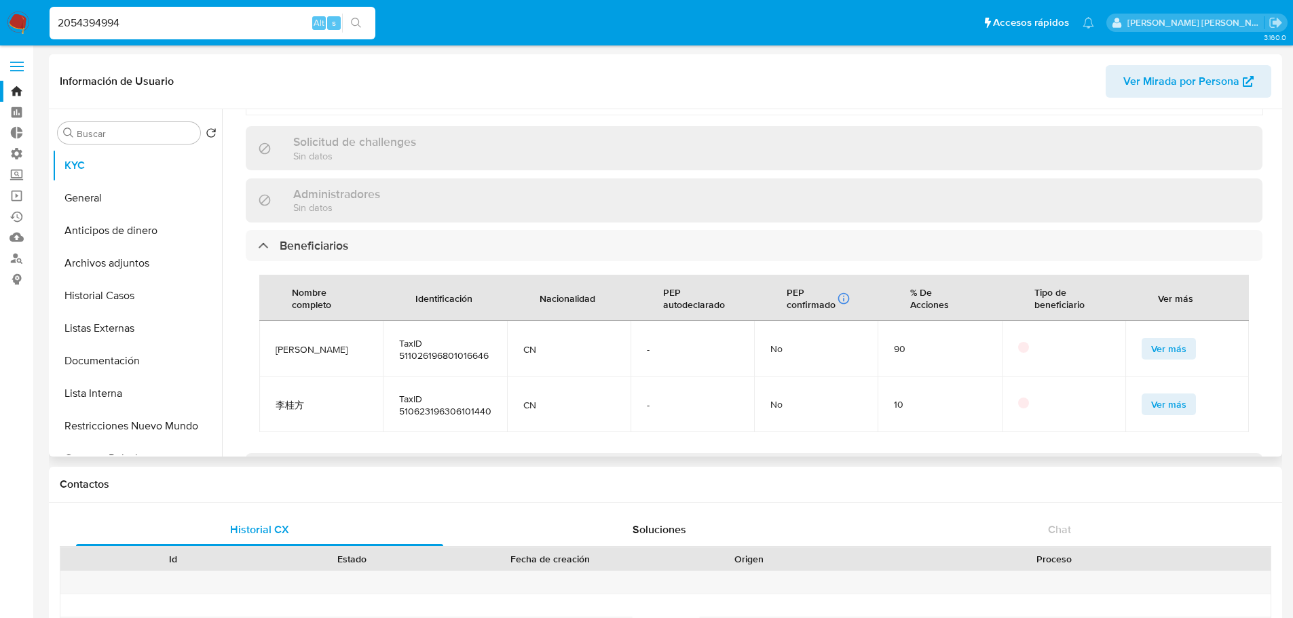
scroll to position [543, 0]
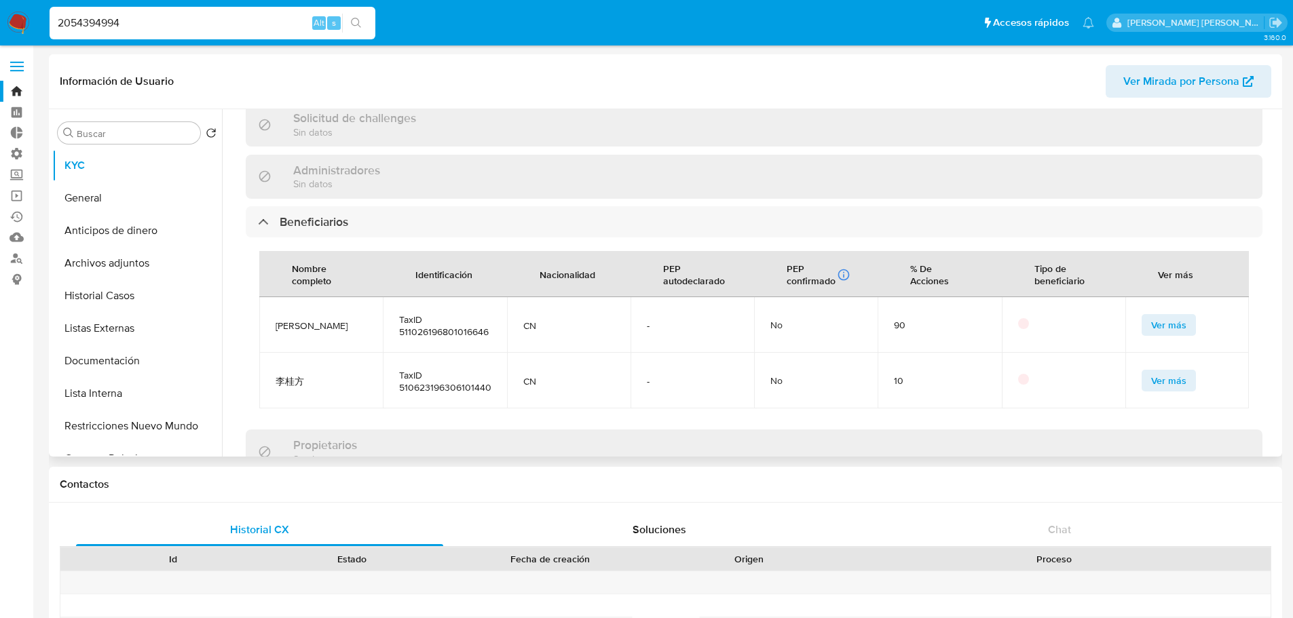
click at [282, 322] on span "李英" at bounding box center [321, 326] width 91 height 12
click at [284, 322] on span "李英" at bounding box center [321, 326] width 91 height 12
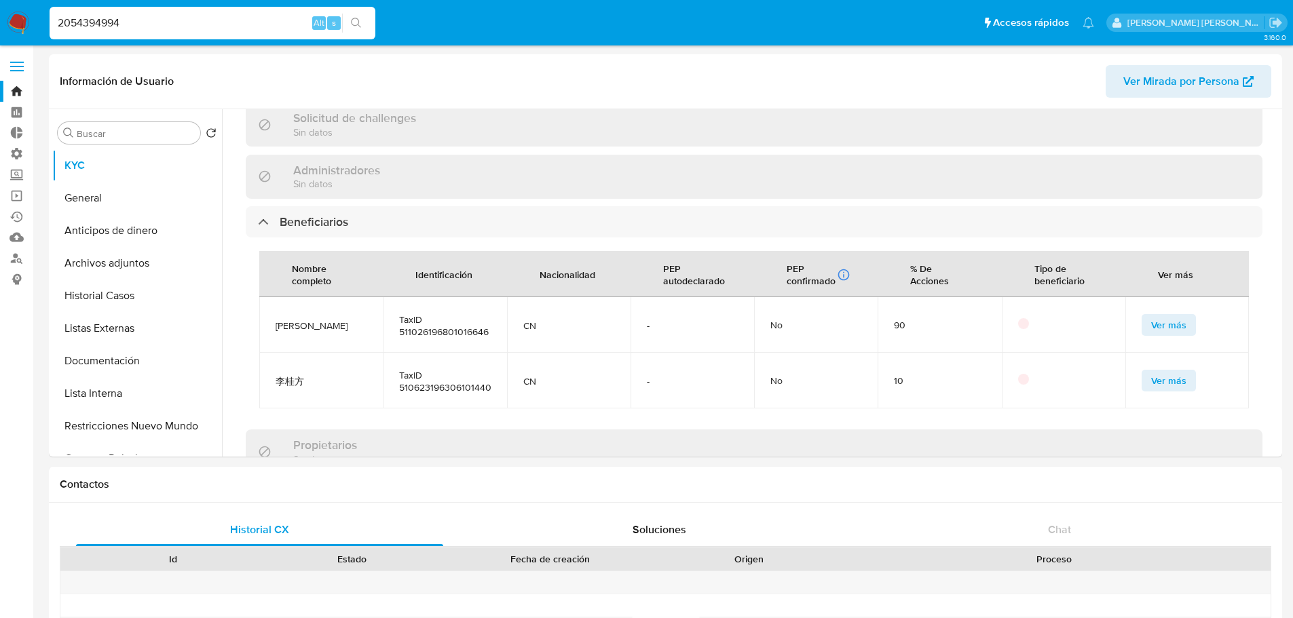
click at [282, 29] on input "2054394994" at bounding box center [213, 23] width 326 height 18
paste input "449102863"
type input "2449102863"
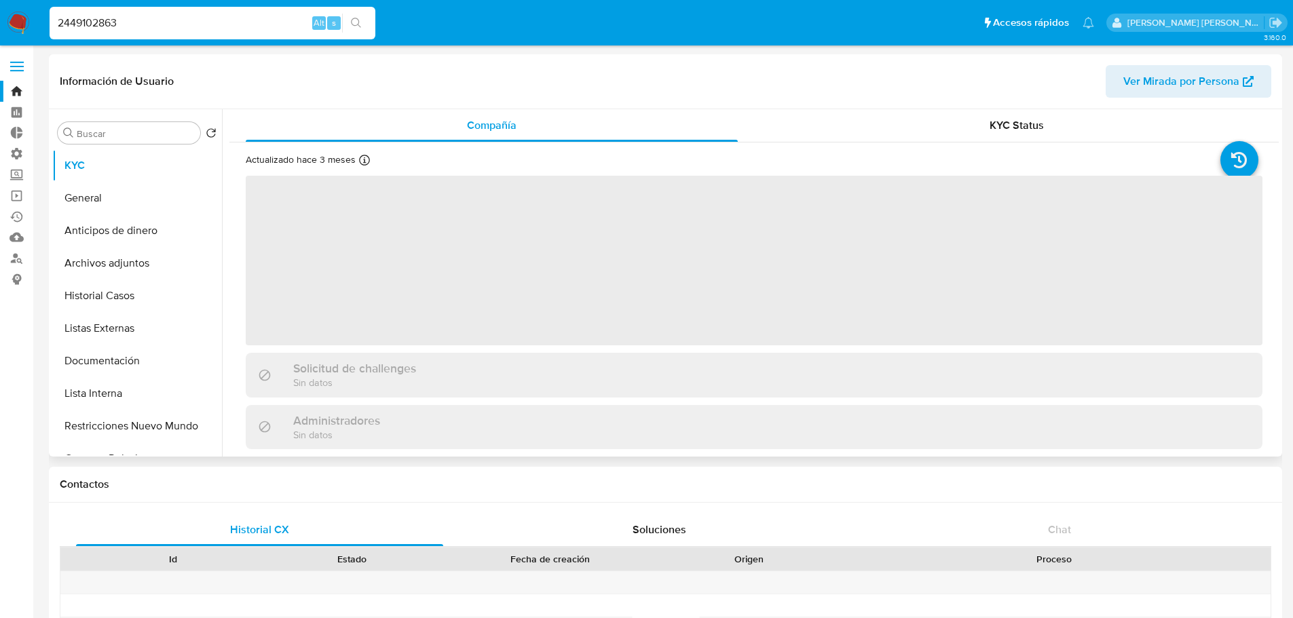
select select "10"
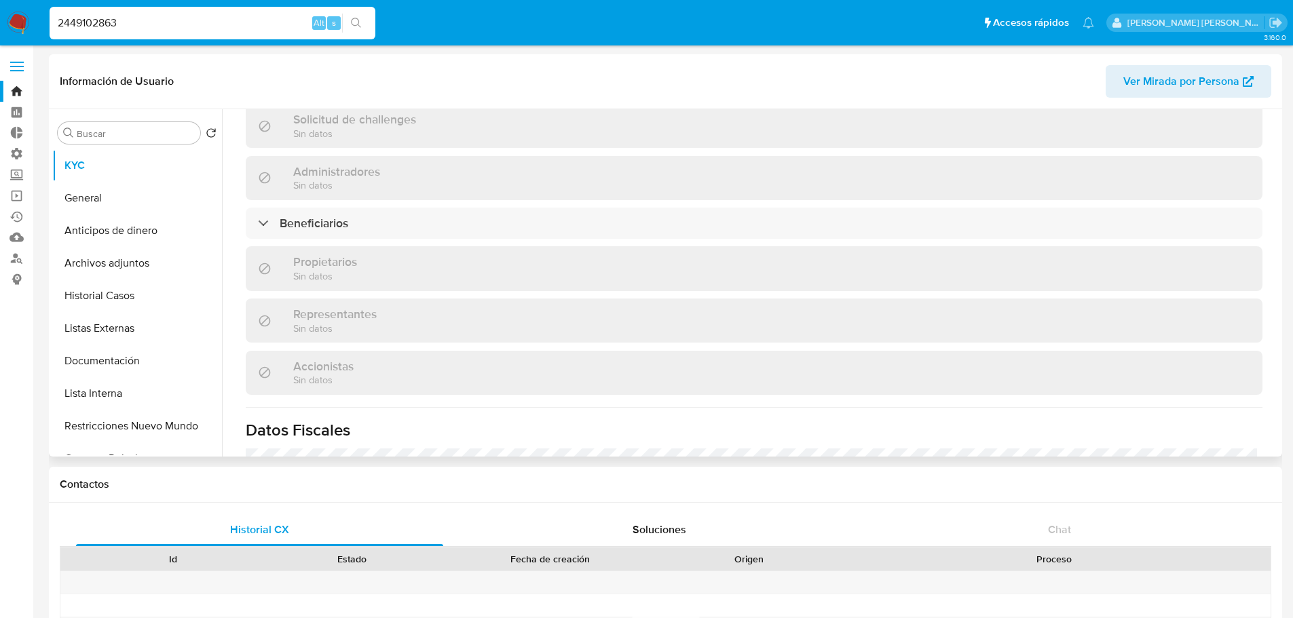
scroll to position [543, 0]
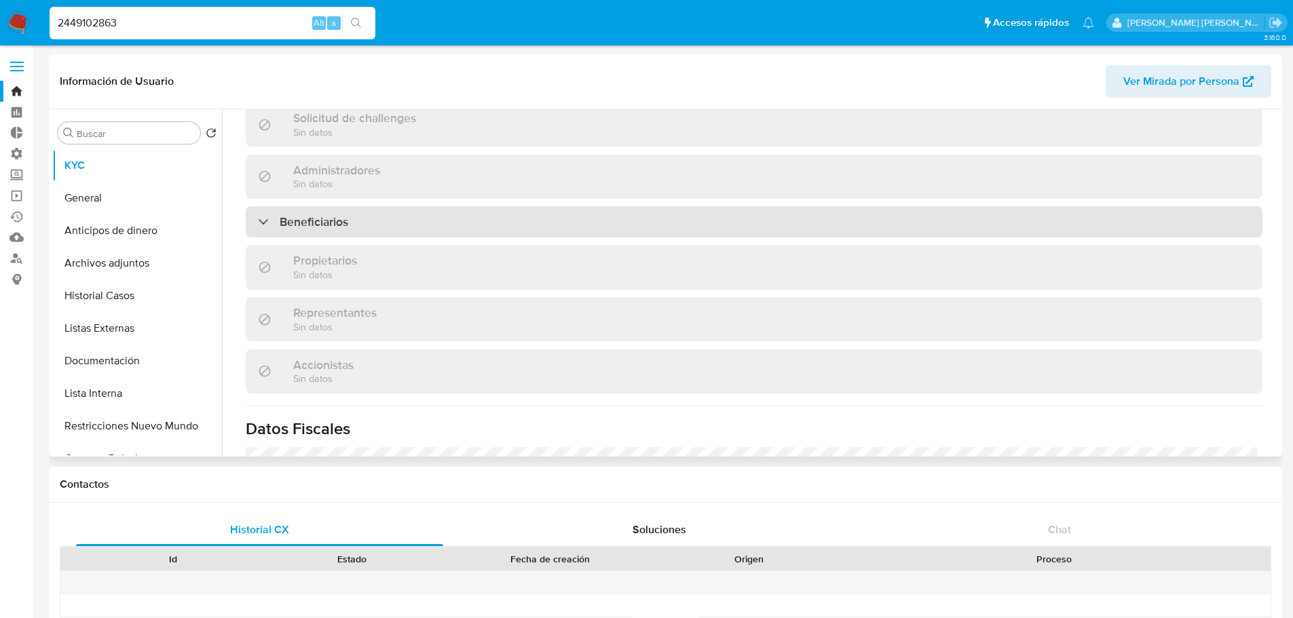
click at [420, 235] on div "Beneficiarios" at bounding box center [754, 221] width 1017 height 31
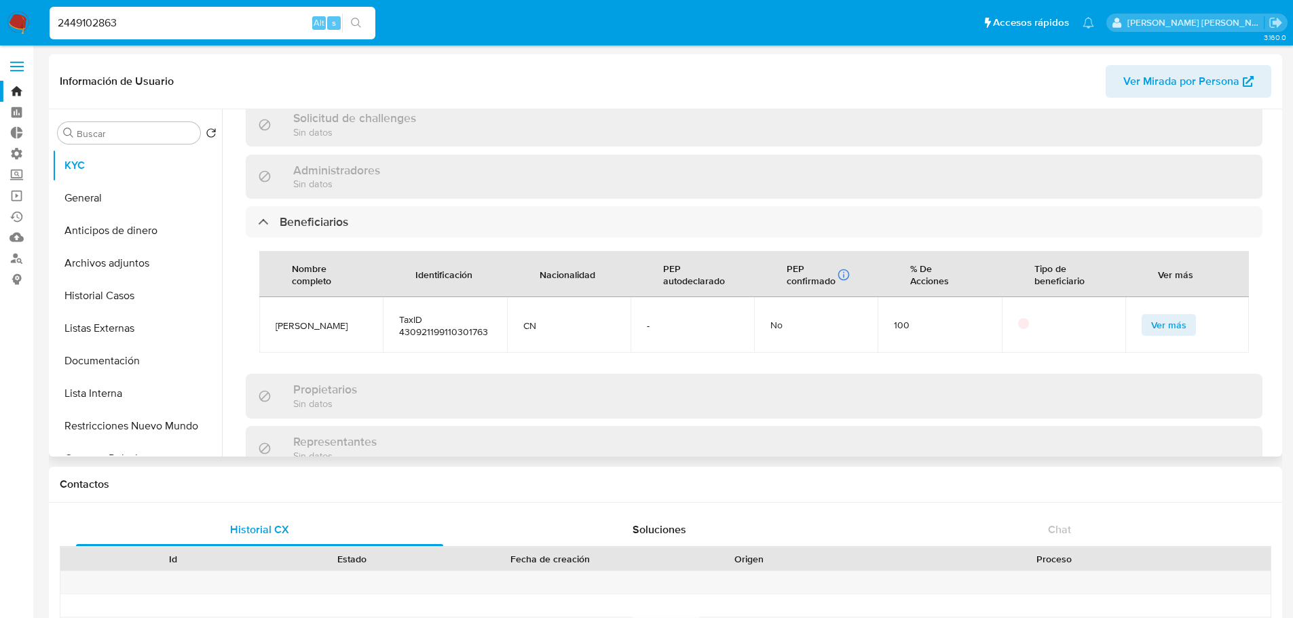
click at [284, 323] on span "李英" at bounding box center [321, 326] width 91 height 12
copy span "李英"
click at [143, 25] on input "2449102863" at bounding box center [213, 23] width 326 height 18
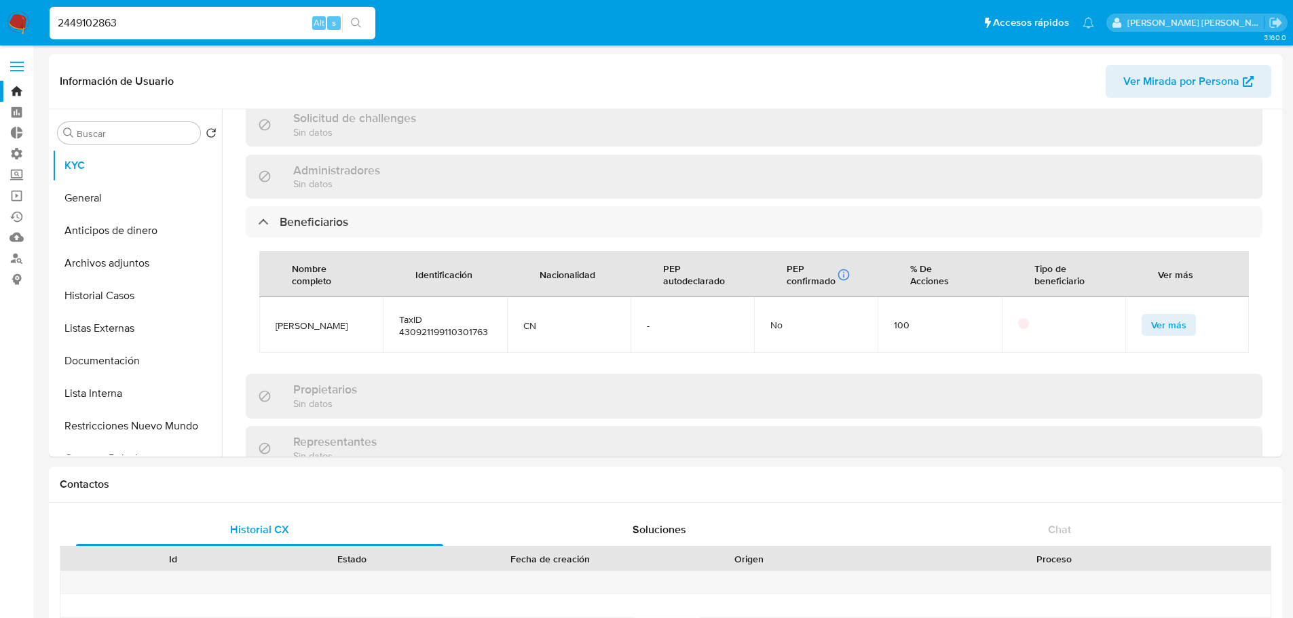
click at [143, 25] on input "2449102863" at bounding box center [213, 23] width 326 height 18
paste input "1496465000"
type input "1496465000"
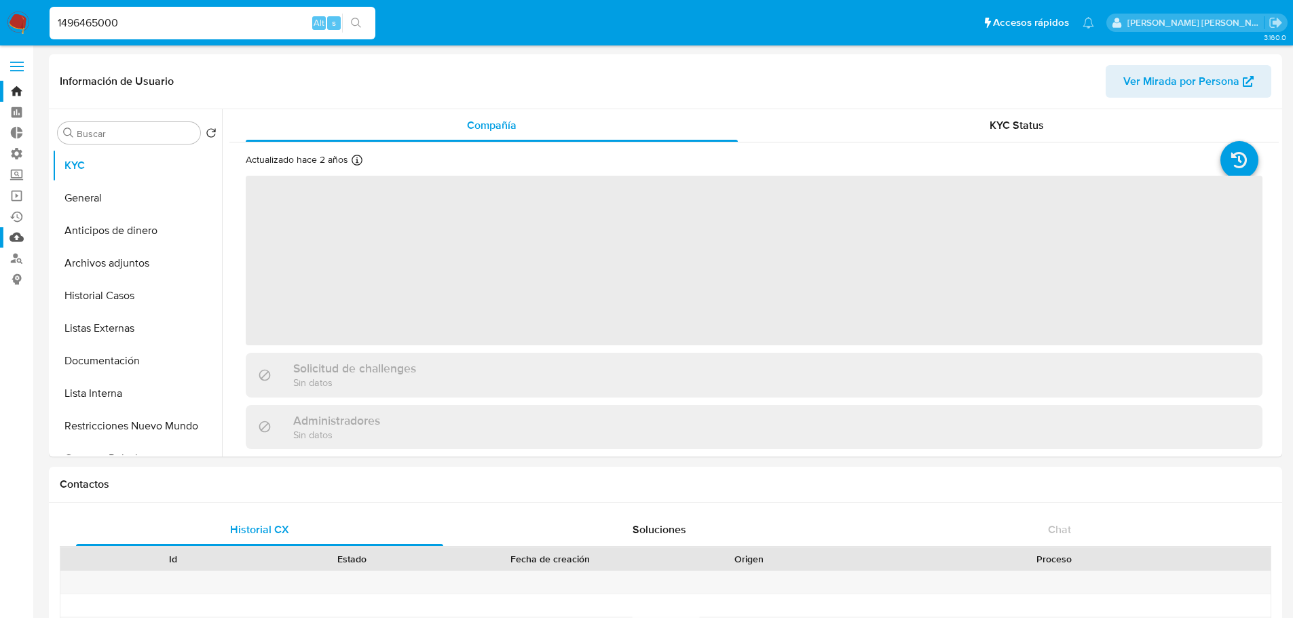
select select "10"
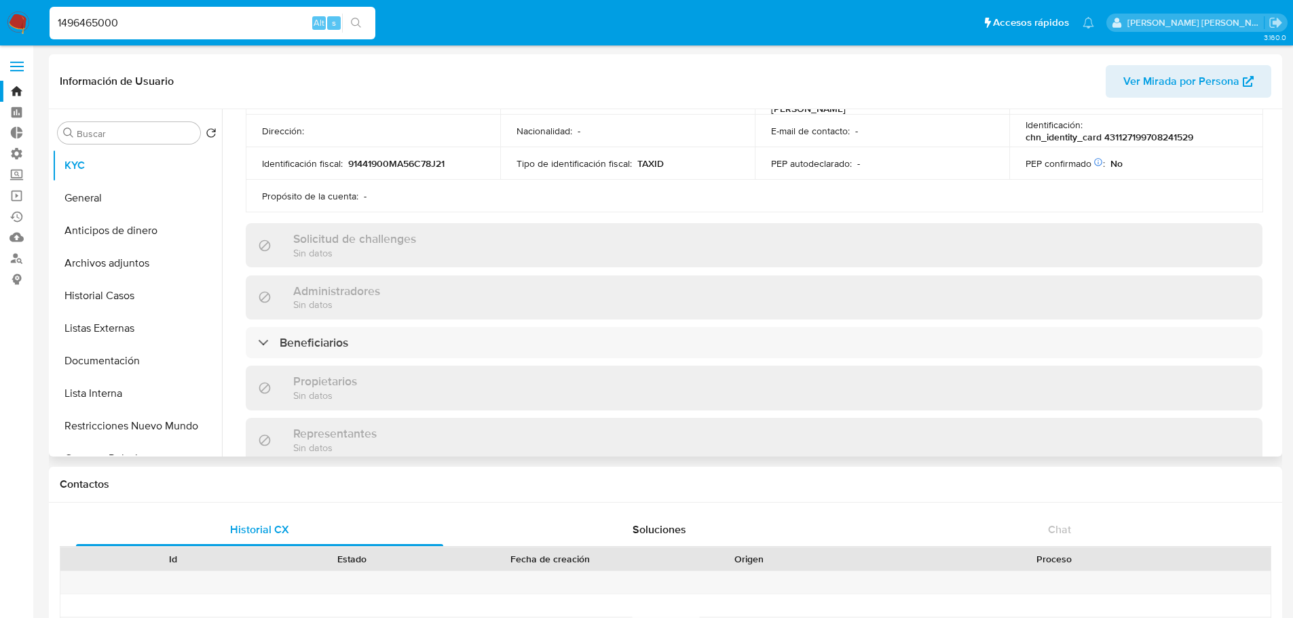
scroll to position [475, 0]
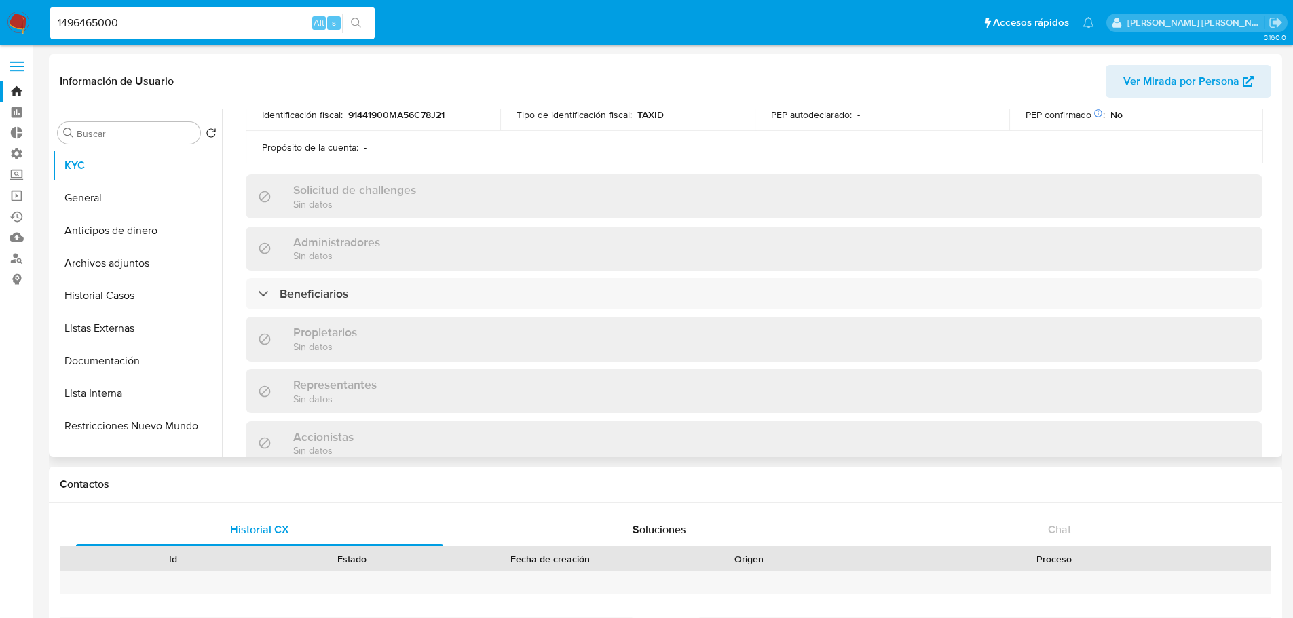
click at [359, 317] on div "Propietarios Sin datos" at bounding box center [754, 339] width 1017 height 44
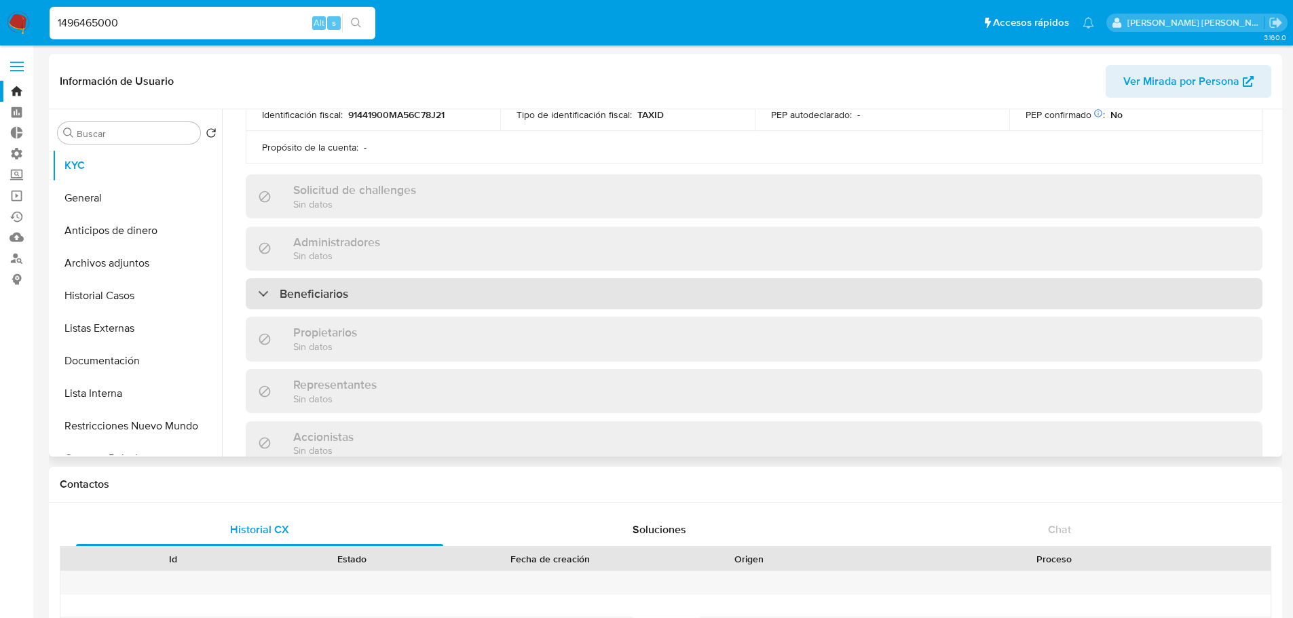
click at [367, 297] on div "Beneficiarios" at bounding box center [754, 293] width 1017 height 31
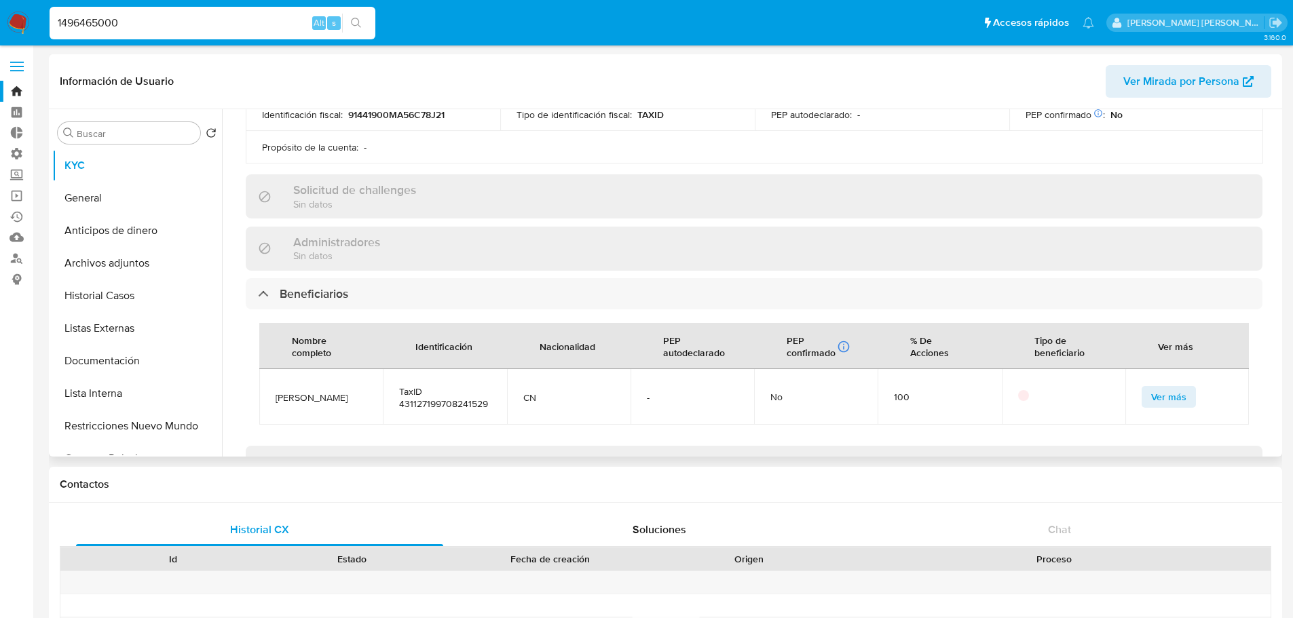
click at [282, 394] on span "李英" at bounding box center [321, 398] width 91 height 12
copy span "李英"
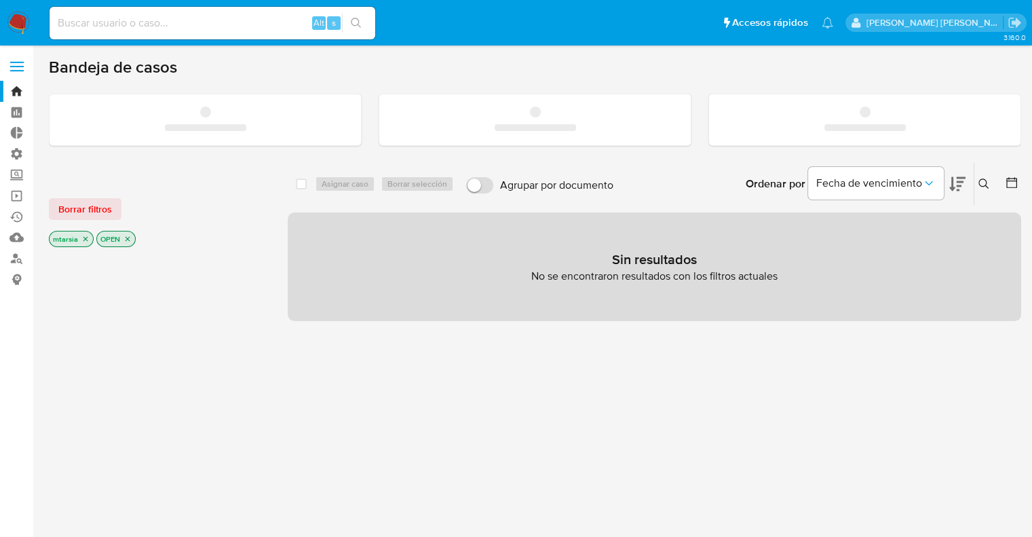
click at [231, 26] on input at bounding box center [213, 23] width 326 height 18
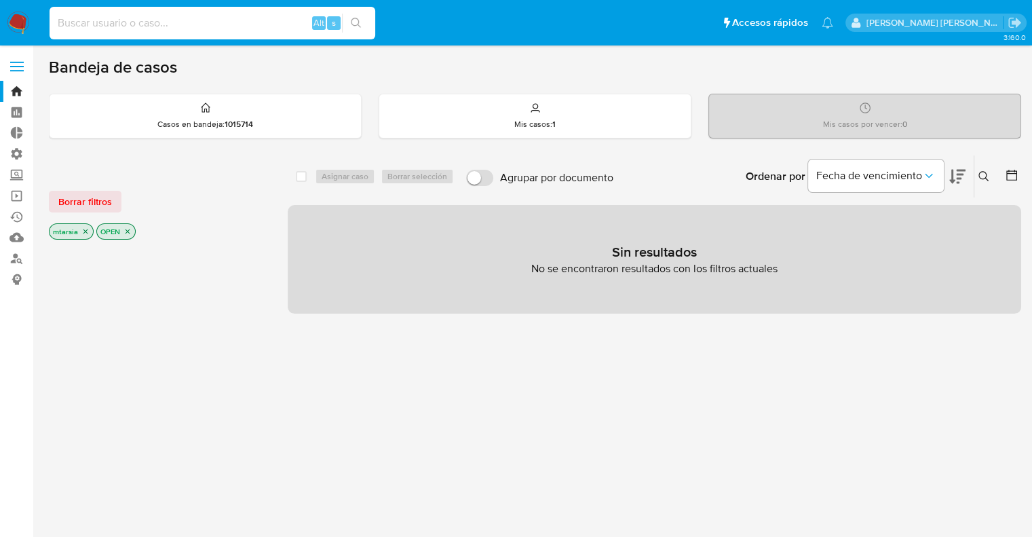
paste input "2377312513"
type input "2377312513"
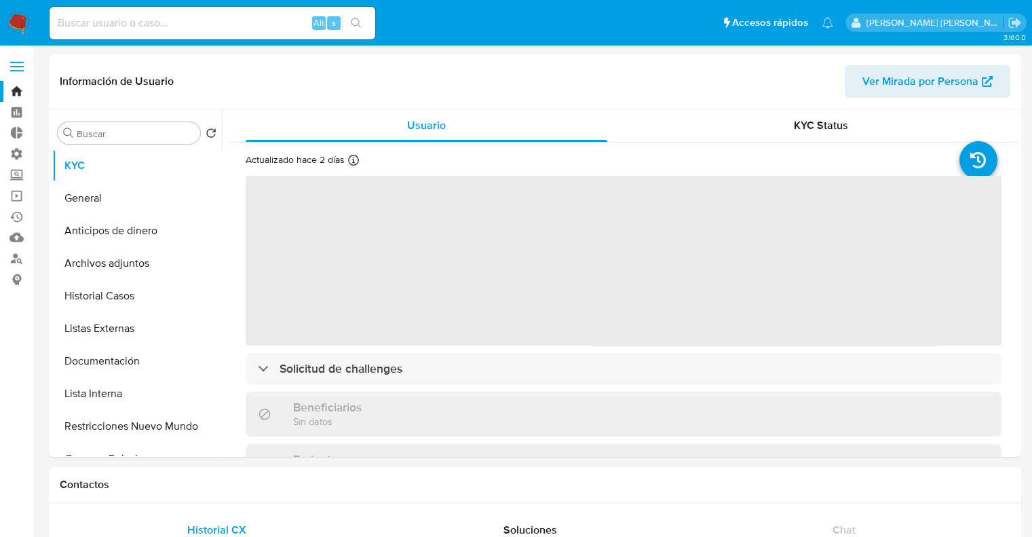
select select "10"
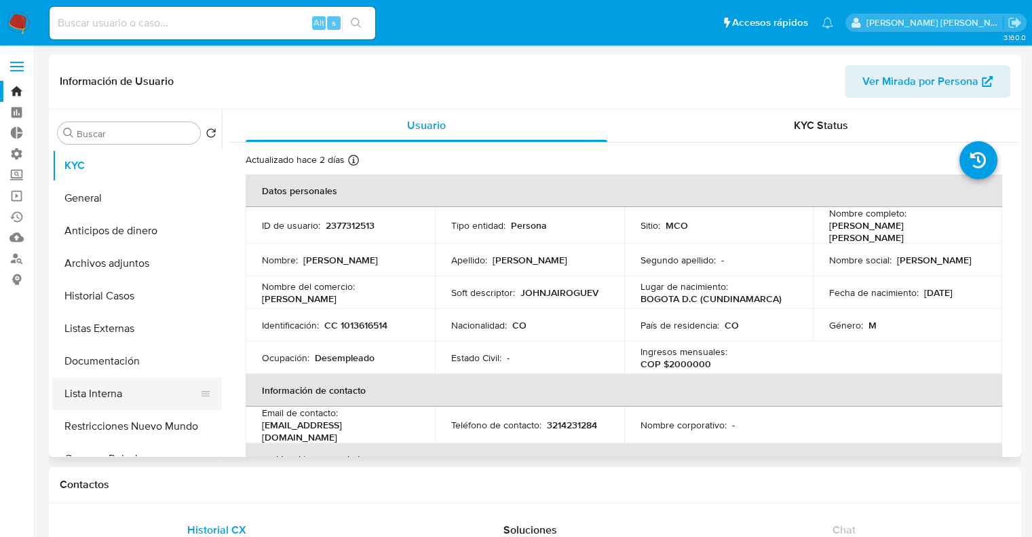
click at [136, 387] on button "Lista Interna" at bounding box center [131, 393] width 159 height 33
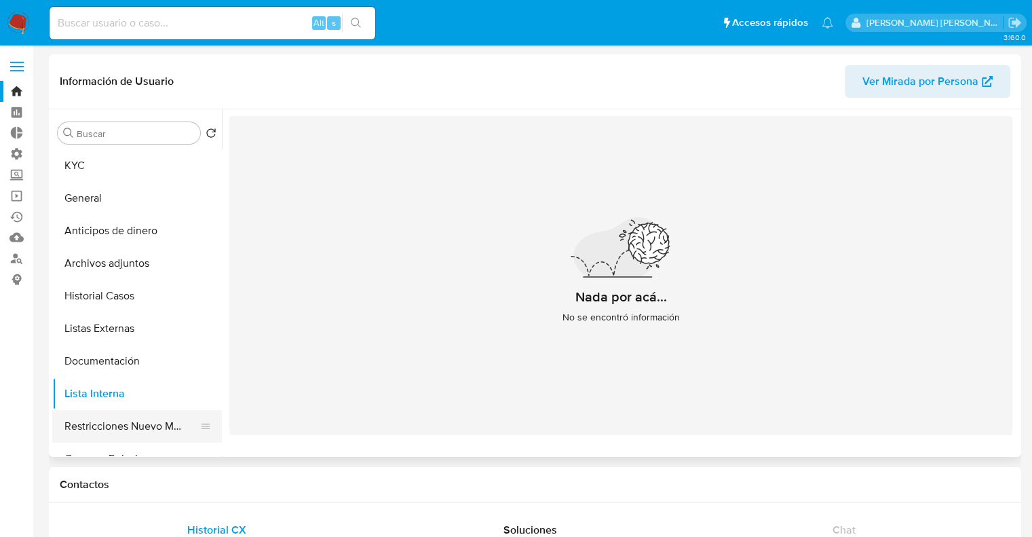
click at [69, 423] on button "Restricciones Nuevo Mundo" at bounding box center [131, 426] width 159 height 33
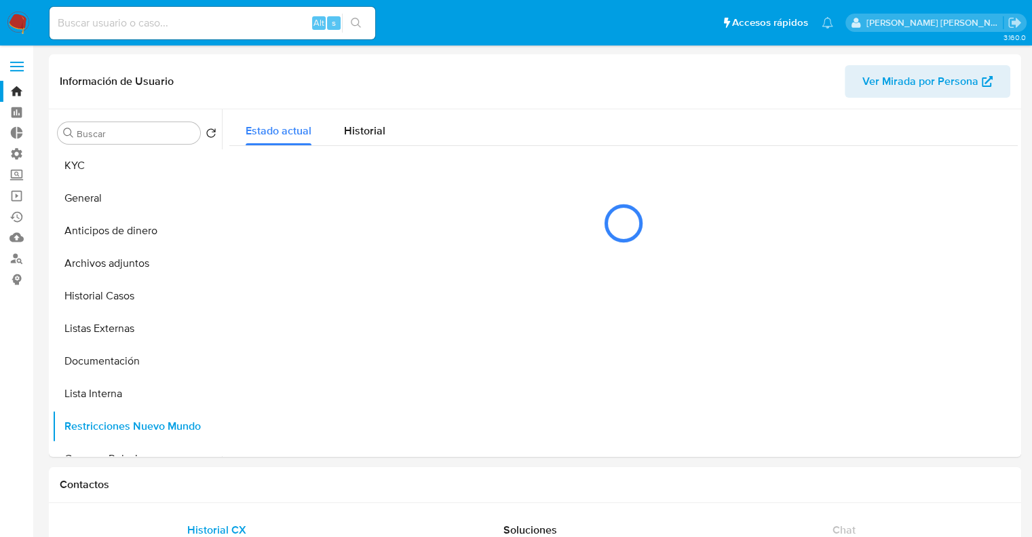
click at [727, 21] on ul "Pausado Ver notificaciones Alt s Accesos rápidos Presiona las siguientes teclas…" at bounding box center [441, 22] width 797 height 34
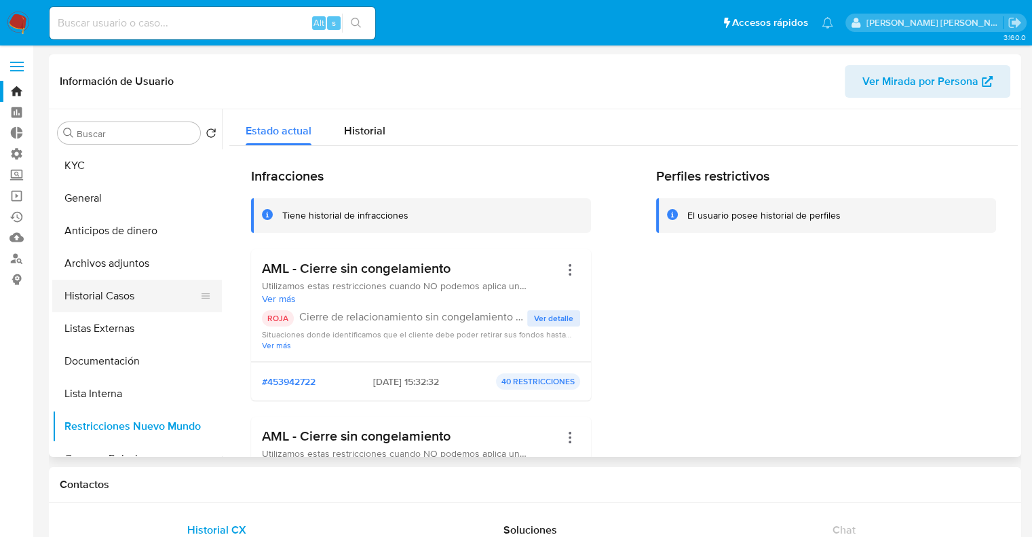
click at [139, 292] on button "Historial Casos" at bounding box center [131, 296] width 159 height 33
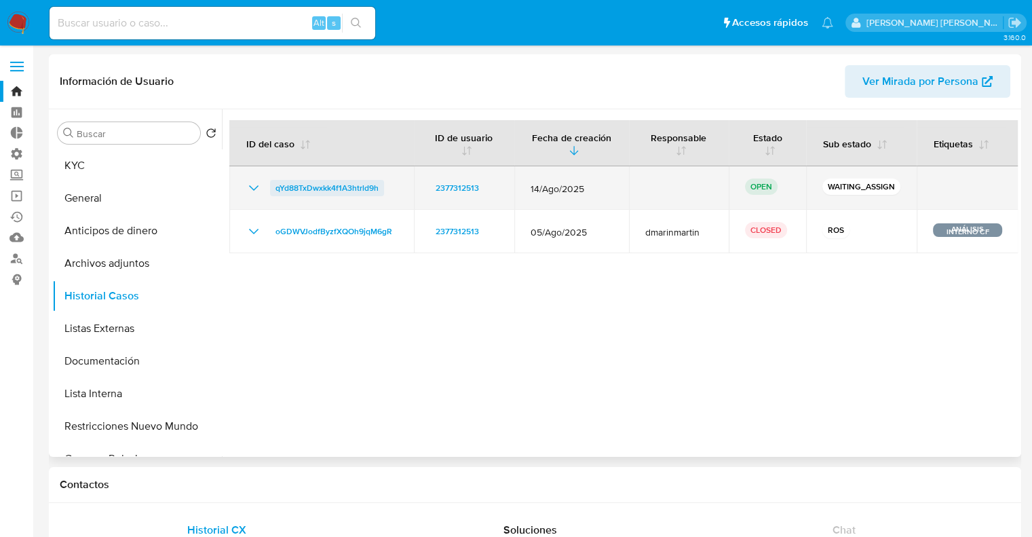
click at [277, 191] on span "qYd88TxDwxkk4f1A3htrld9h" at bounding box center [327, 188] width 103 height 16
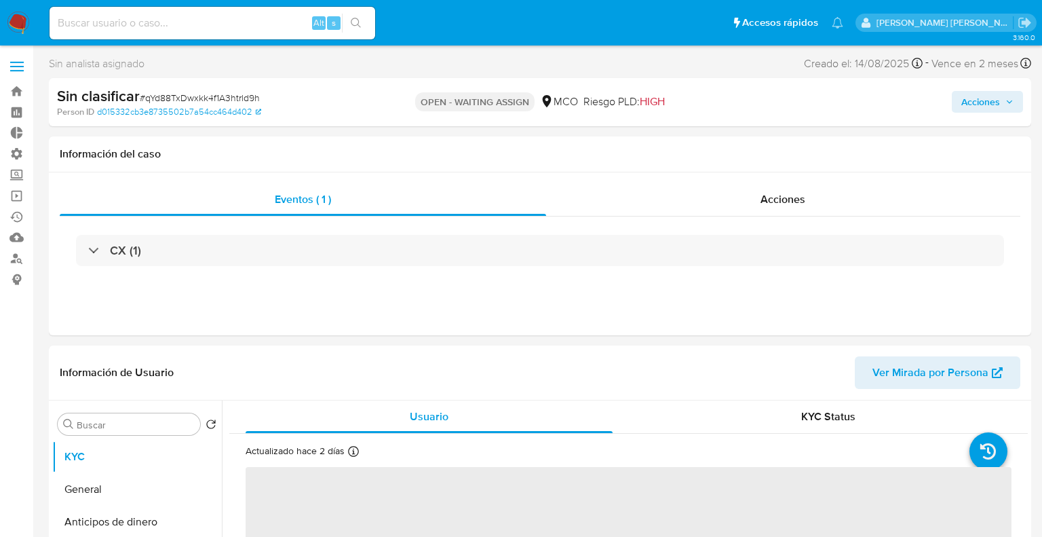
select select "10"
